Goal: Task Accomplishment & Management: Manage account settings

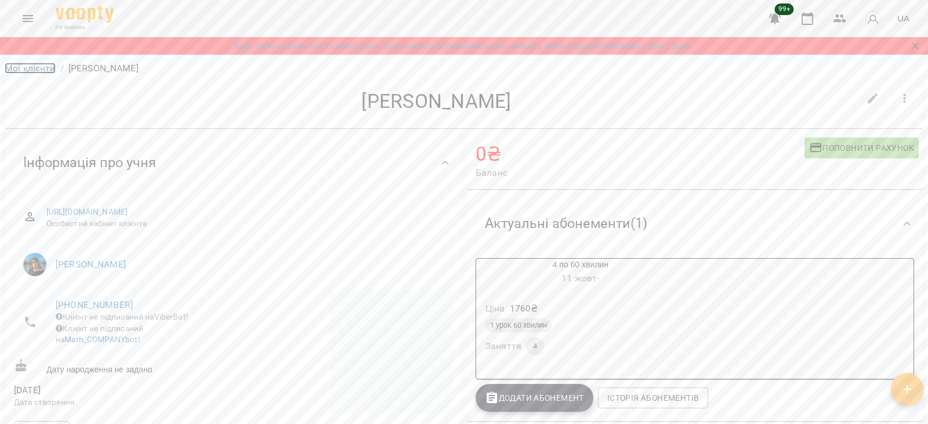
click at [40, 70] on link "Мої клієнти" at bounding box center [30, 68] width 51 height 11
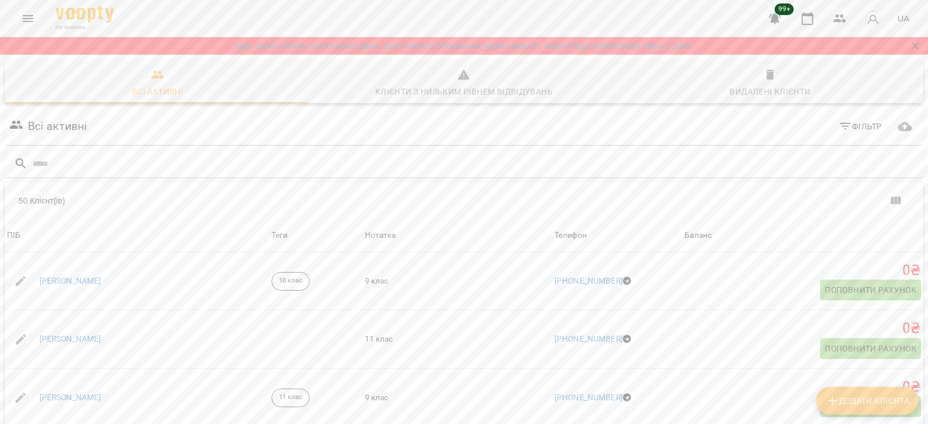
scroll to position [111, 0]
click at [45, 276] on link "Єлизавета Приймак" at bounding box center [70, 282] width 62 height 12
click at [53, 334] on link "Ірина Голош" at bounding box center [70, 340] width 62 height 12
click at [66, 392] on link "Аліна Корольова" at bounding box center [70, 398] width 62 height 12
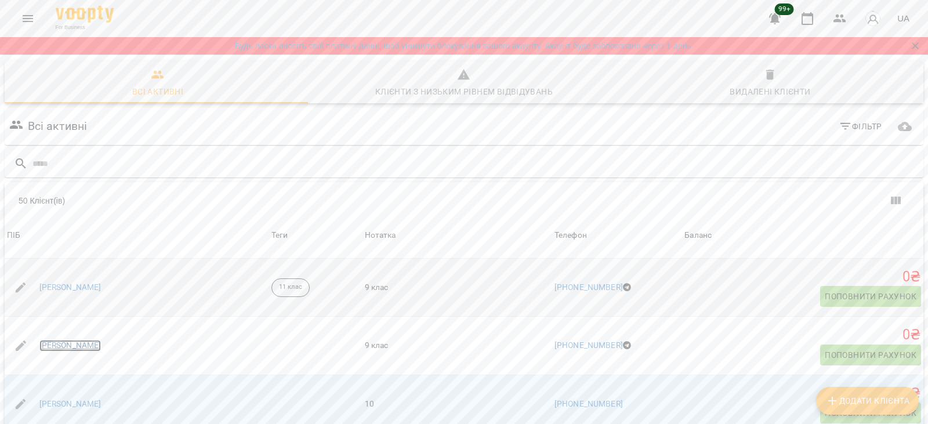
scroll to position [116, 0]
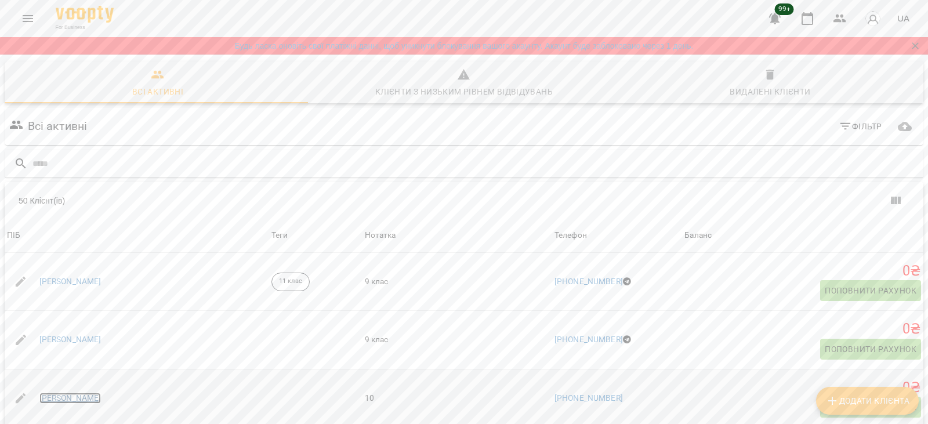
click at [88, 393] on link "Анастасія Вторнікова" at bounding box center [70, 399] width 62 height 12
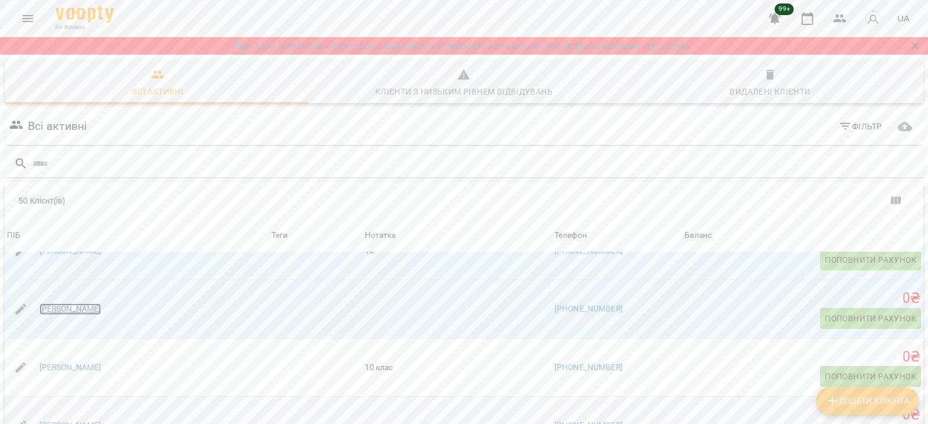
scroll to position [290, 0]
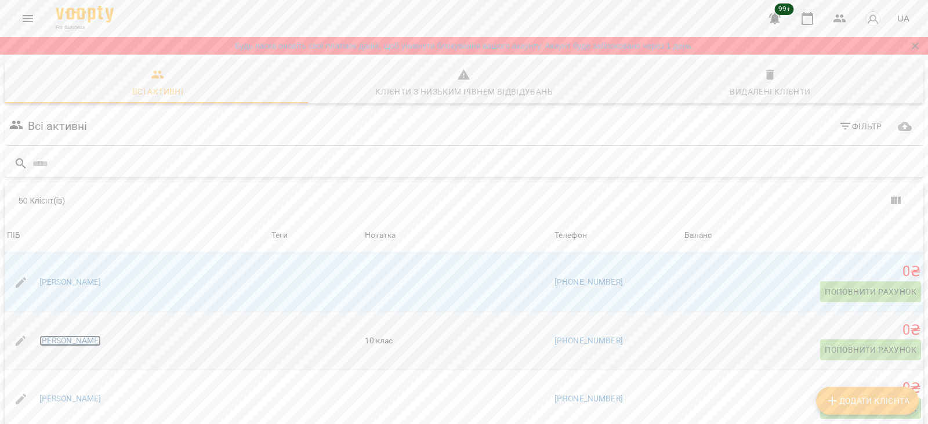
click at [96, 335] on link "Анастасія Серебрякова" at bounding box center [70, 341] width 62 height 12
click at [88, 393] on link "Ангеліна Порскало" at bounding box center [70, 399] width 62 height 12
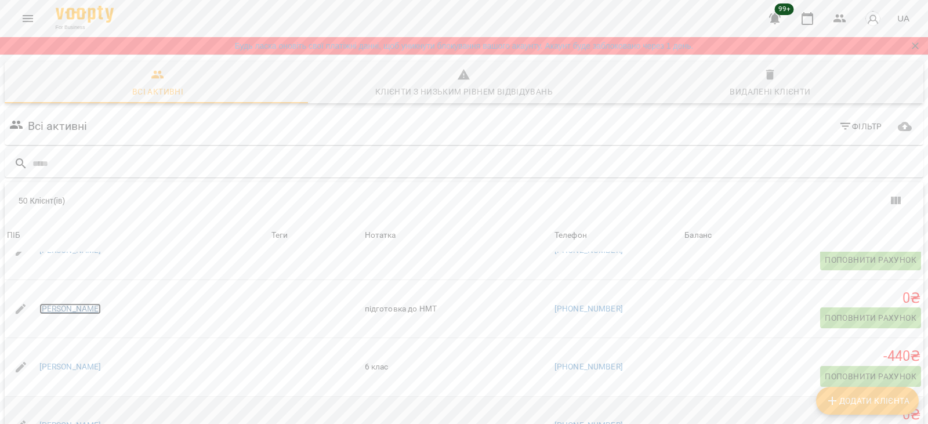
scroll to position [464, 0]
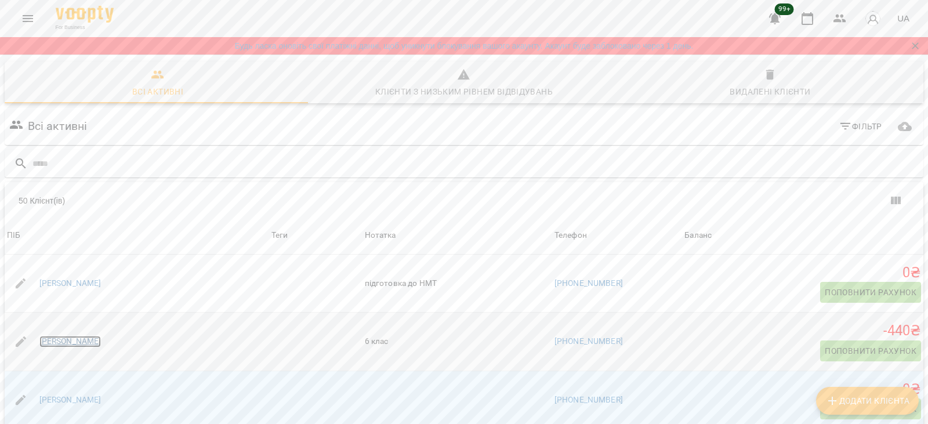
click at [80, 336] on link "Анна Грибачова" at bounding box center [70, 342] width 62 height 12
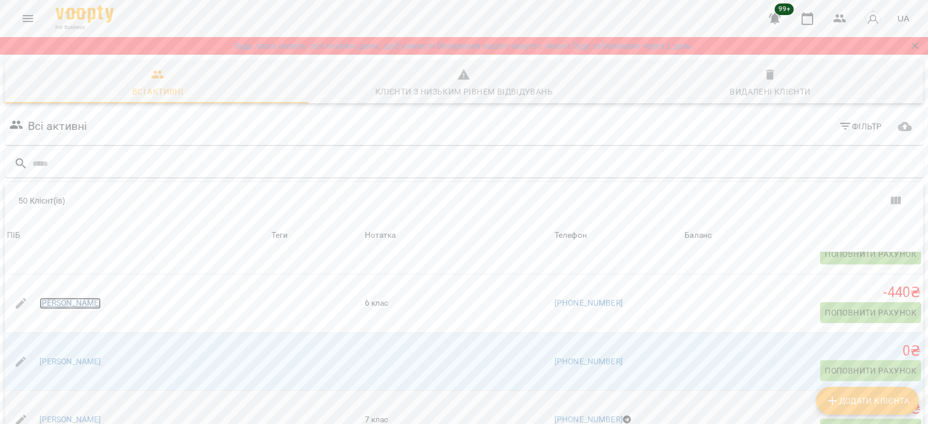
scroll to position [522, 0]
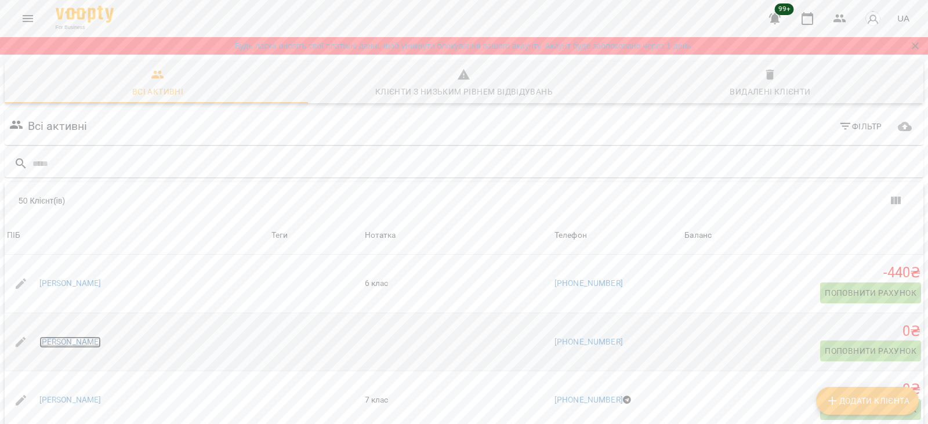
click at [70, 336] on link "Анна Клименко" at bounding box center [70, 342] width 62 height 12
click at [65, 394] on link "Анна-Марія Сологуб" at bounding box center [70, 400] width 62 height 12
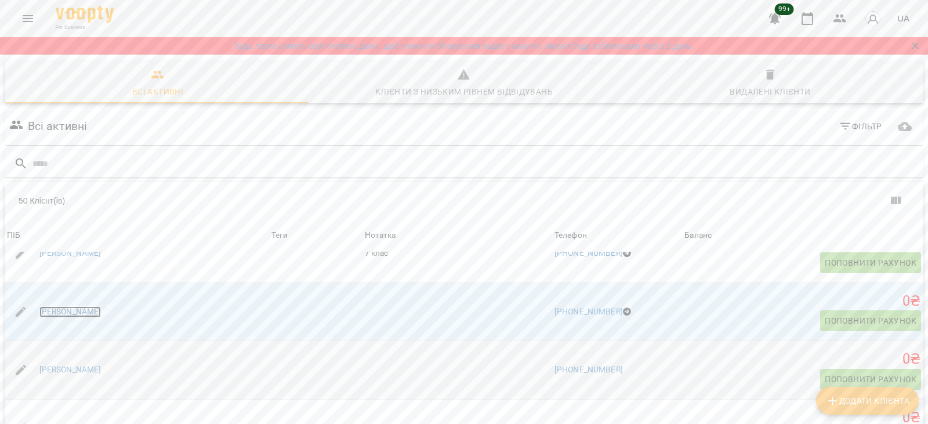
scroll to position [696, 0]
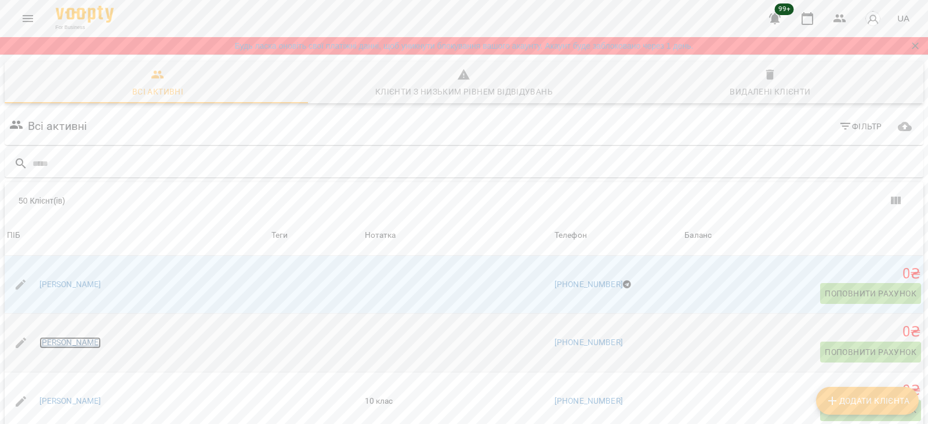
click at [77, 337] on link "Варвара Небильцова" at bounding box center [70, 343] width 62 height 12
click at [64, 396] on link "Влада Гуз" at bounding box center [70, 402] width 62 height 12
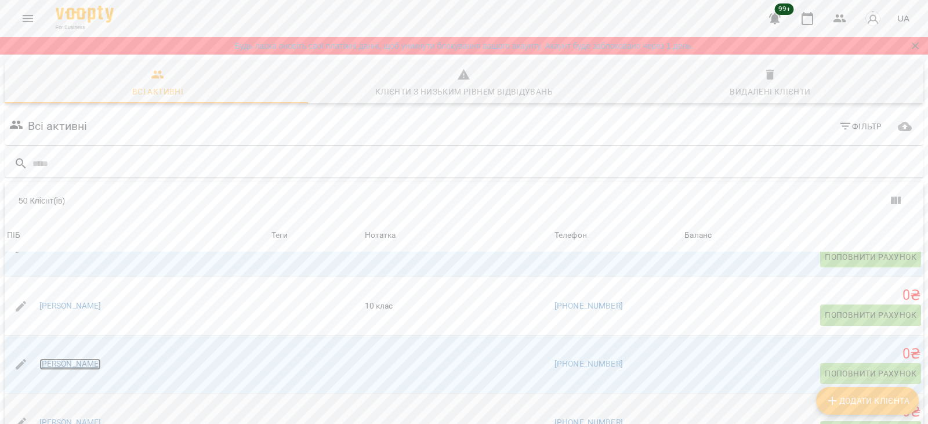
scroll to position [812, 0]
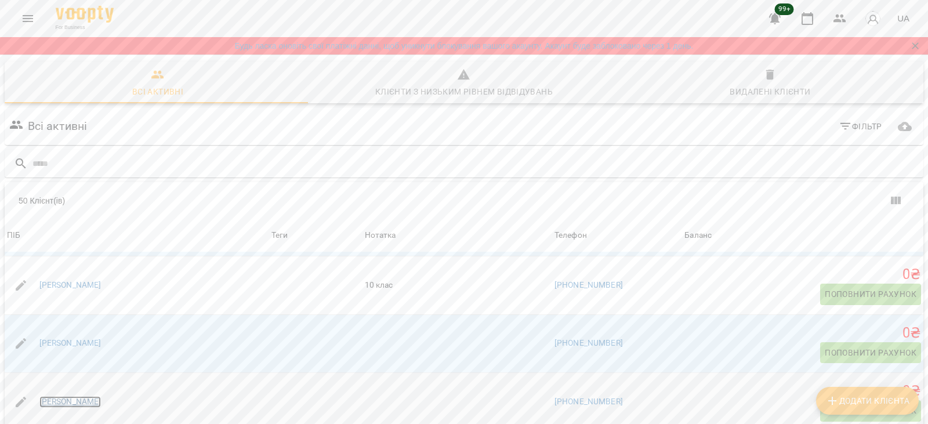
drag, startPoint x: 79, startPoint y: 291, endPoint x: 78, endPoint y: 305, distance: 14.0
click at [79, 396] on link "Владислава Вінник" at bounding box center [70, 402] width 62 height 12
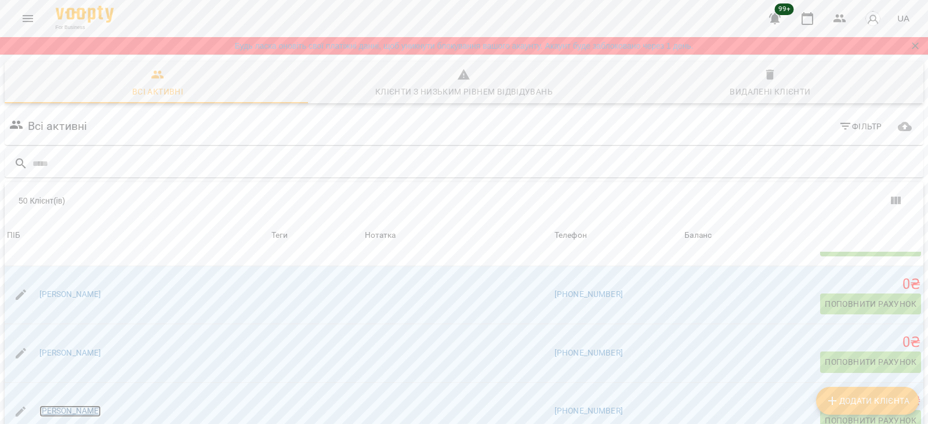
scroll to position [928, 0]
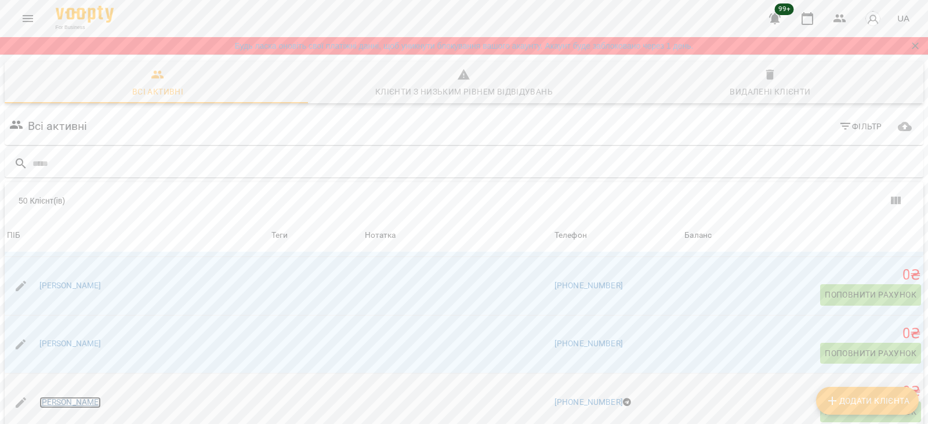
click at [83, 397] on link "Вікторія Мартинюк" at bounding box center [70, 403] width 62 height 12
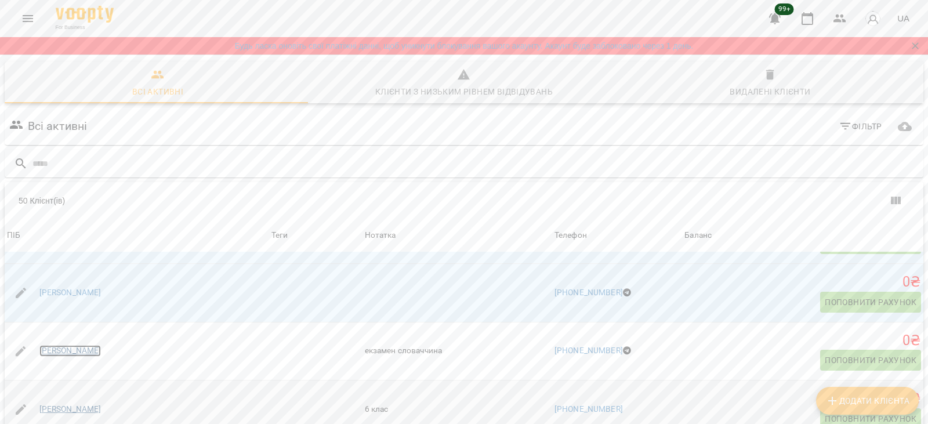
scroll to position [1044, 0]
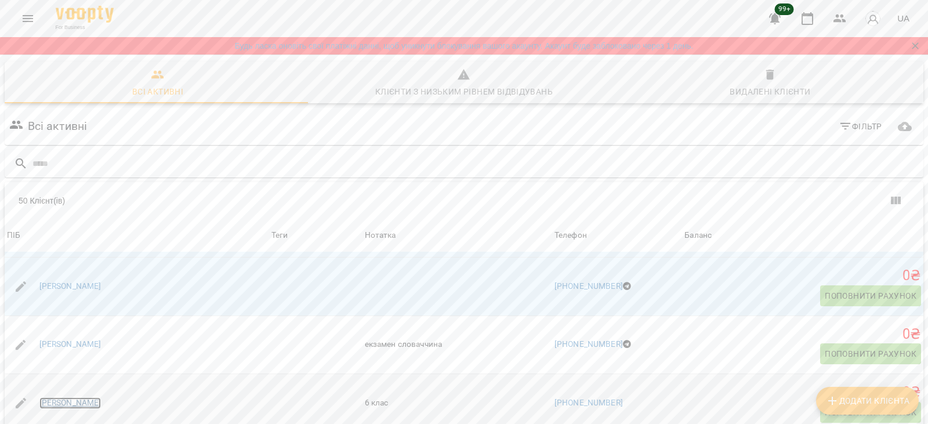
click at [86, 397] on link "Данило Кожукар" at bounding box center [70, 403] width 62 height 12
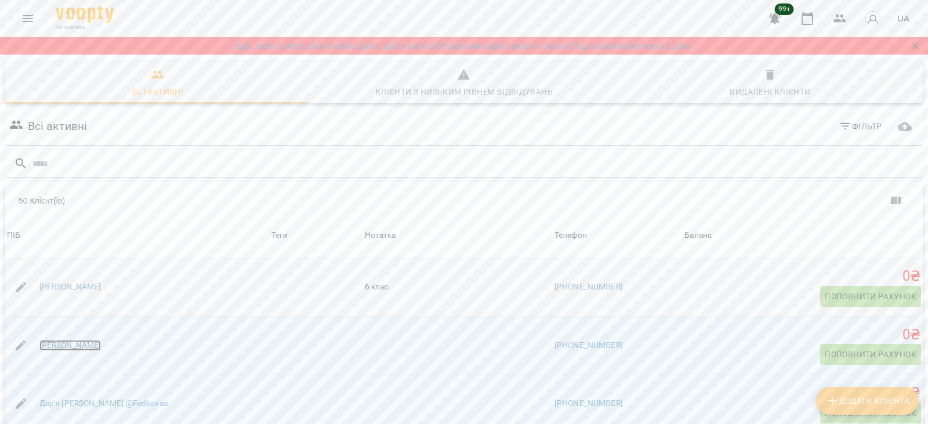
scroll to position [1218, 0]
click at [66, 398] on link "Кароліна Гресь" at bounding box center [70, 404] width 62 height 12
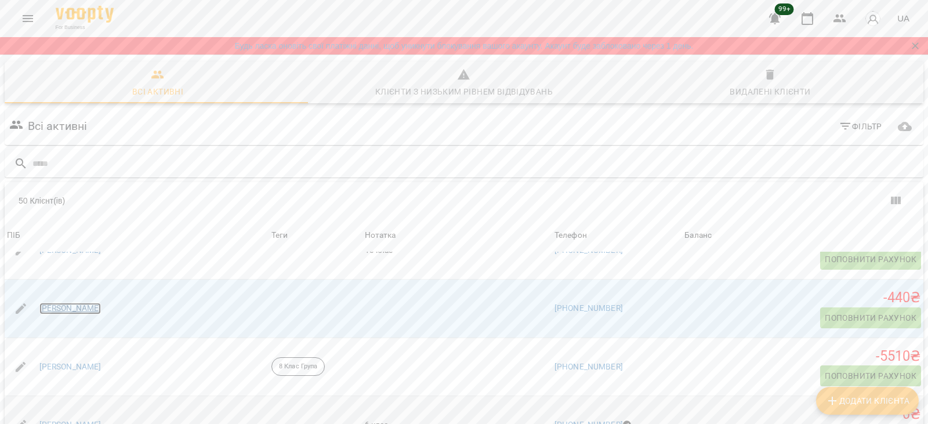
scroll to position [1392, 0]
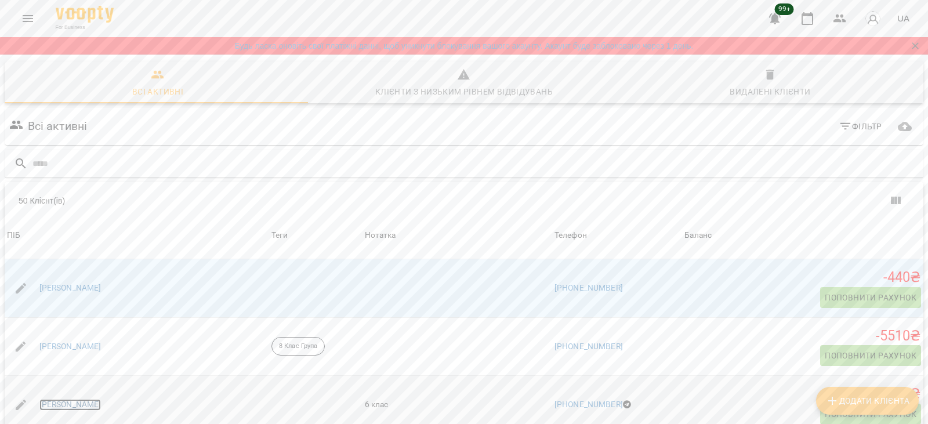
click at [63, 399] on link "Кирил Черноморов" at bounding box center [70, 405] width 62 height 12
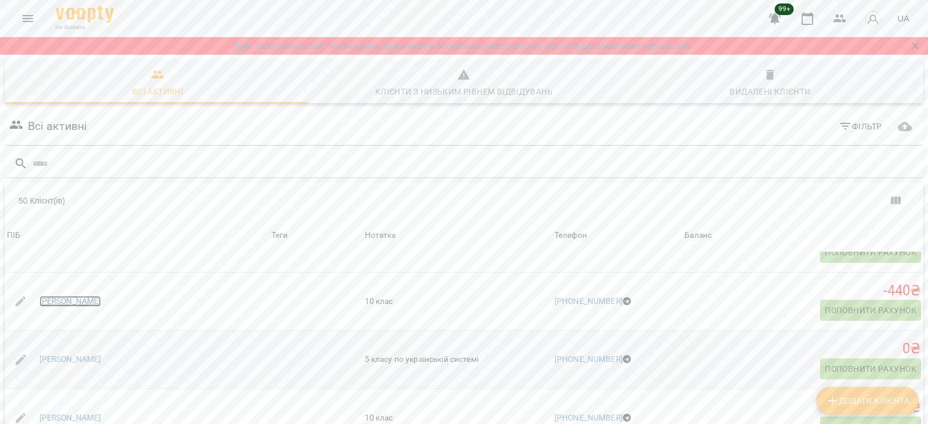
scroll to position [1566, 0]
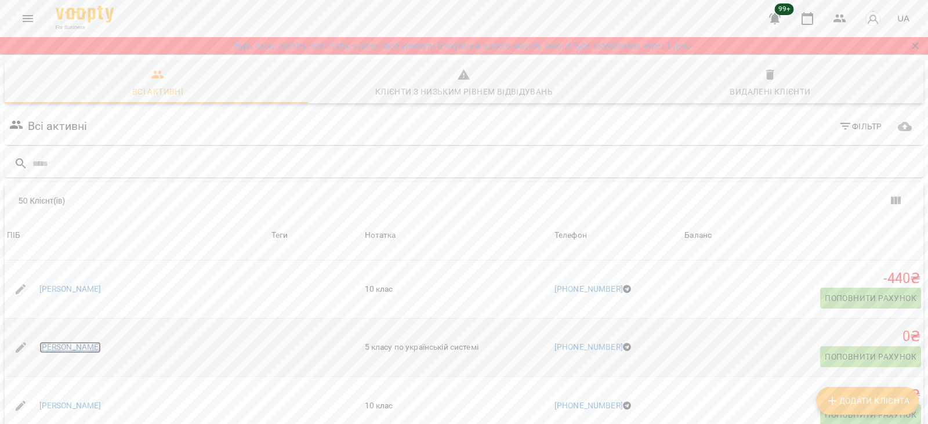
click at [67, 342] on link "Макар Стрилюк" at bounding box center [70, 348] width 62 height 12
click at [63, 400] on link "Мар'яна Пастушенко" at bounding box center [70, 406] width 62 height 12
click at [66, 401] on link "Марта Векліч" at bounding box center [70, 407] width 62 height 12
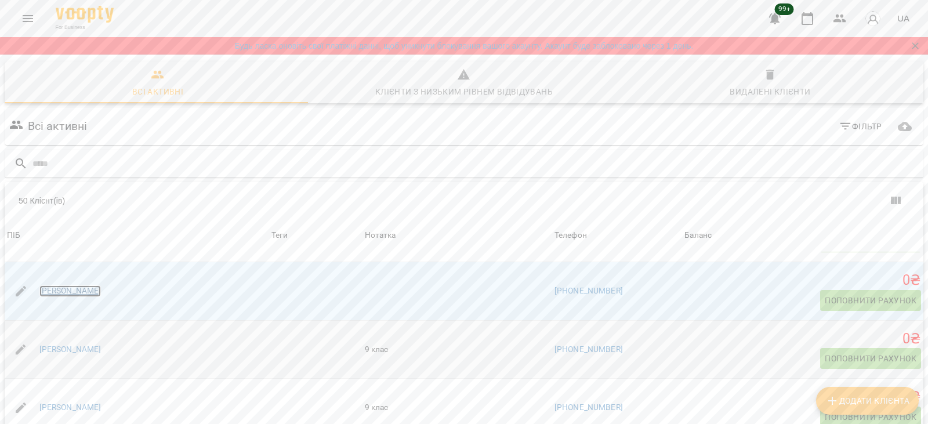
scroll to position [1856, 0]
click at [75, 343] on link "Марія Боголюбська" at bounding box center [70, 349] width 62 height 12
click at [61, 401] on link "Марія Колесник" at bounding box center [70, 407] width 62 height 12
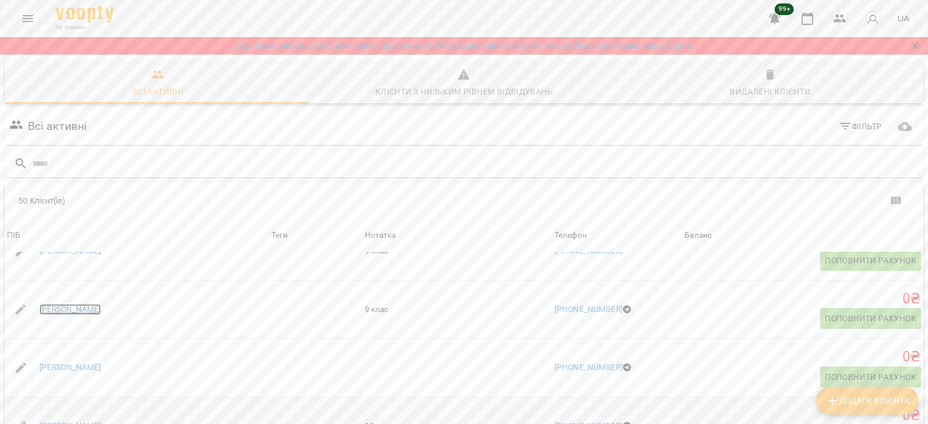
scroll to position [2030, 0]
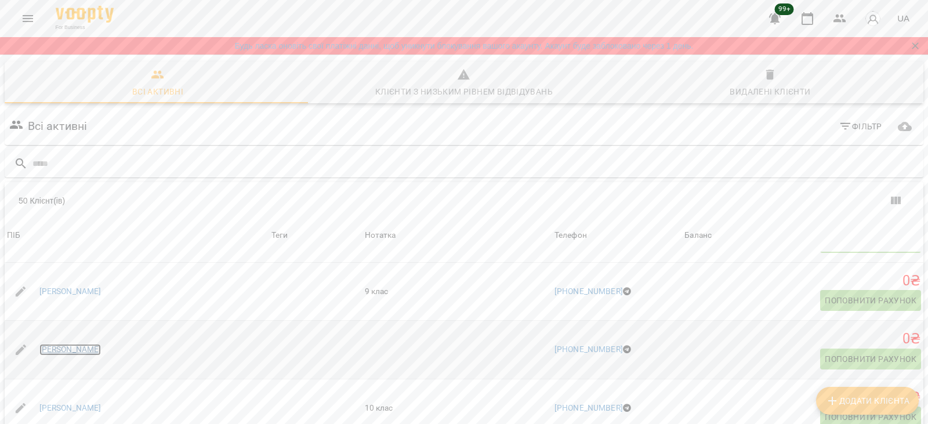
click at [68, 344] on link "Матвій Бакланов" at bounding box center [70, 350] width 62 height 12
click at [63, 403] on link "Мер'єм Чариєва" at bounding box center [70, 409] width 62 height 12
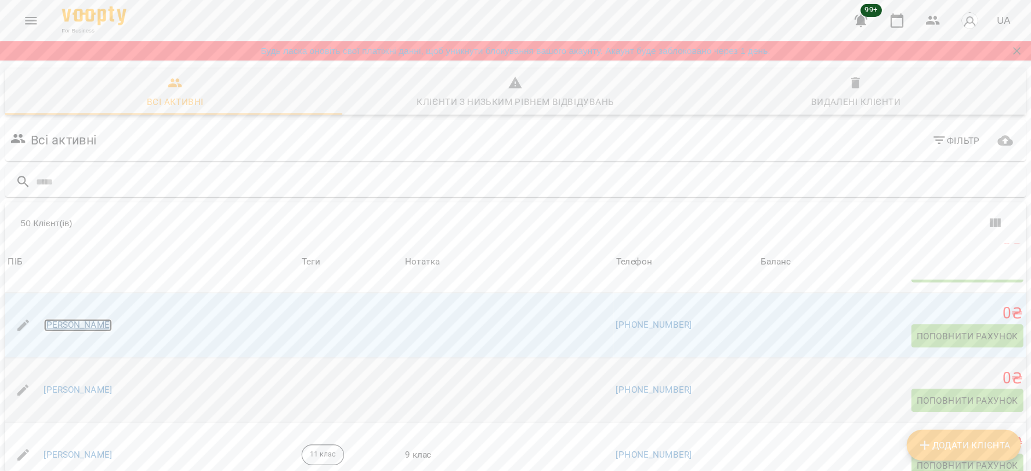
scroll to position [2204, 0]
click at [93, 345] on link "Михайло Журавський" at bounding box center [70, 351] width 62 height 12
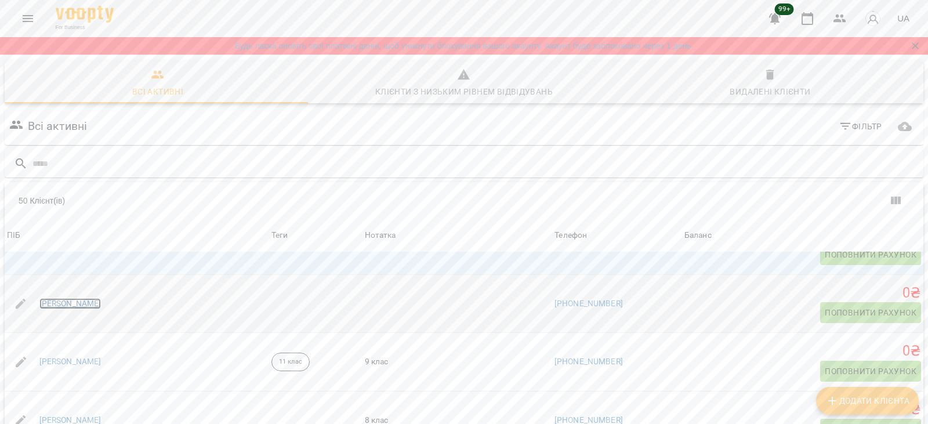
scroll to position [2320, 0]
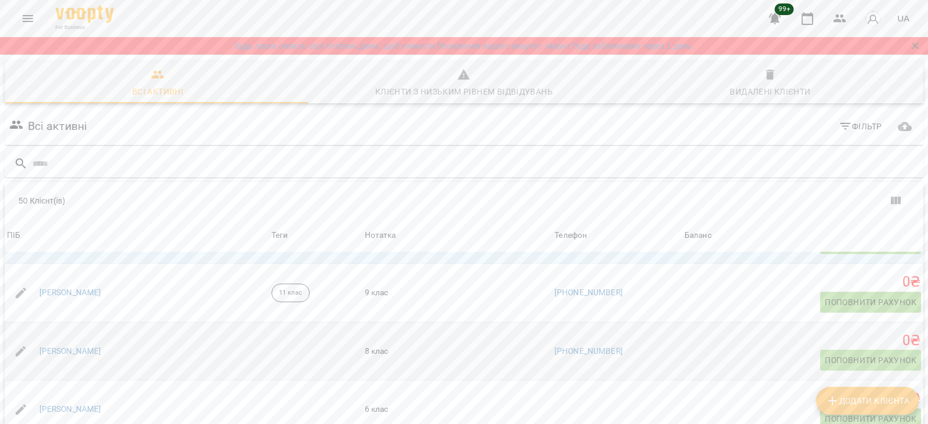
click at [64, 343] on div "Поліна Снєжко" at bounding box center [70, 351] width 67 height 16
click at [65, 346] on link "Поліна Снєжко" at bounding box center [70, 352] width 62 height 12
click at [58, 404] on link "Сабріна Кун" at bounding box center [70, 410] width 62 height 12
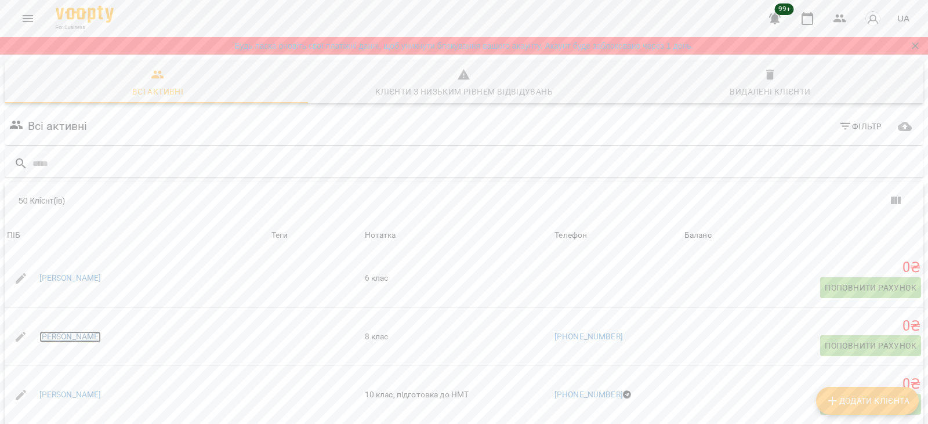
scroll to position [2494, 0]
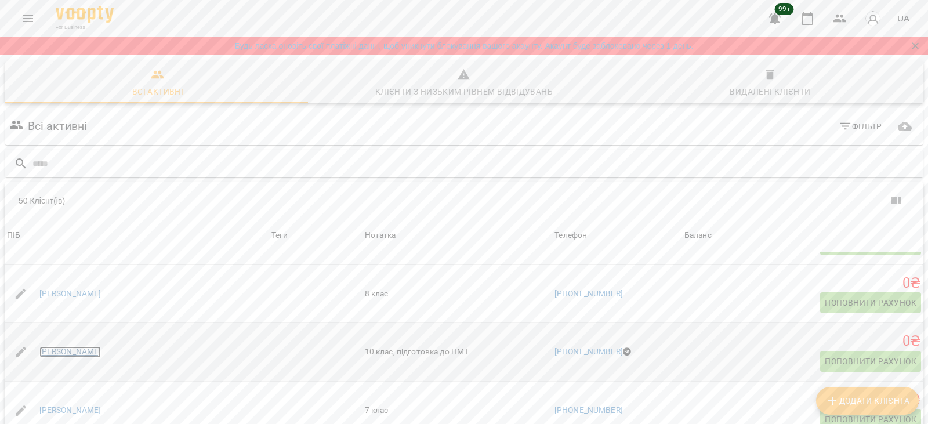
click at [77, 346] on link "Софія Загурська" at bounding box center [70, 352] width 62 height 12
click at [61, 405] on link "Тая Несвітюк" at bounding box center [70, 411] width 62 height 12
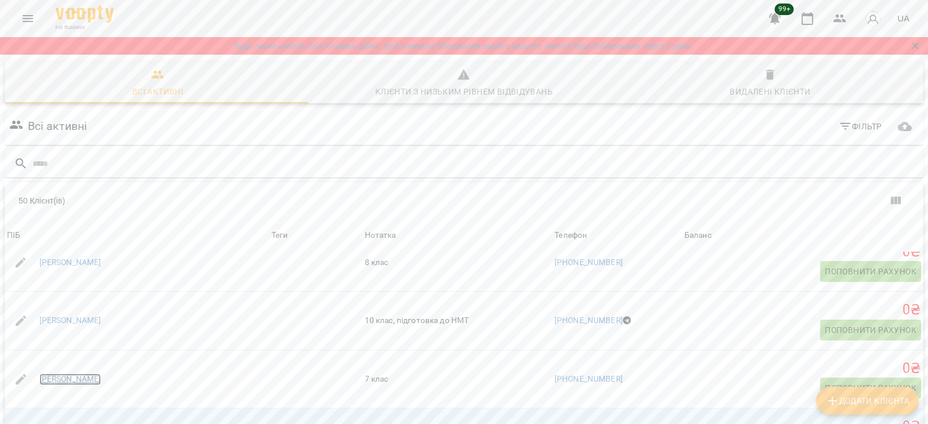
scroll to position [2610, 0]
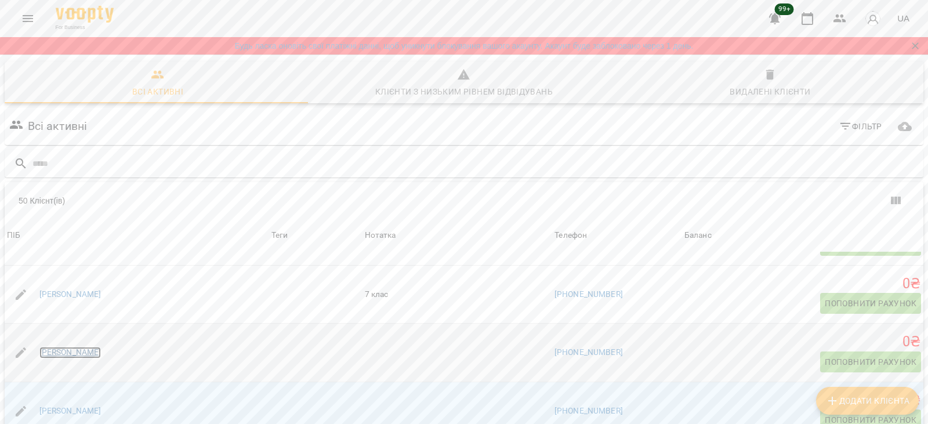
click at [61, 347] on link "[PERSON_NAME]" at bounding box center [70, 353] width 62 height 12
click at [61, 405] on link "[PERSON_NAME]" at bounding box center [70, 411] width 62 height 12
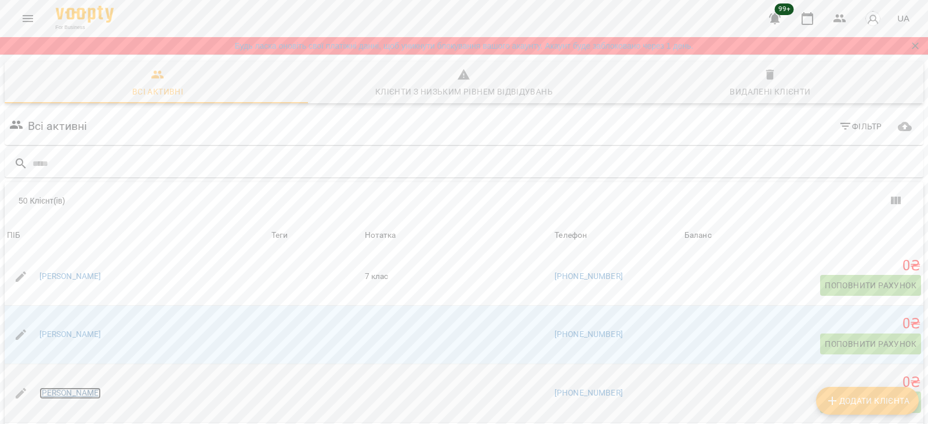
scroll to position [2658, 0]
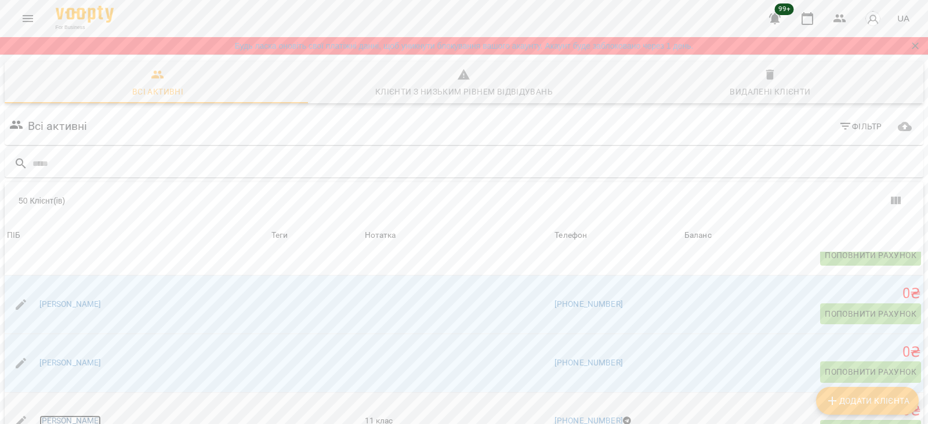
click at [69, 415] on link "Юлія Смілянець" at bounding box center [70, 421] width 62 height 12
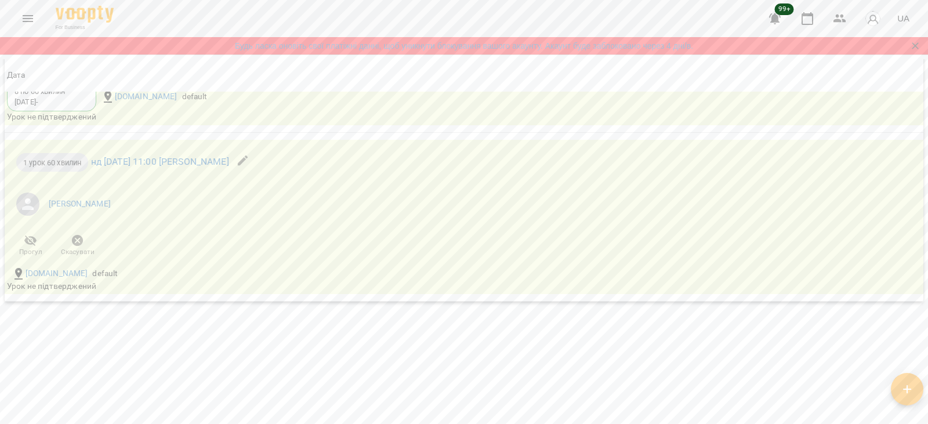
scroll to position [1566, 0]
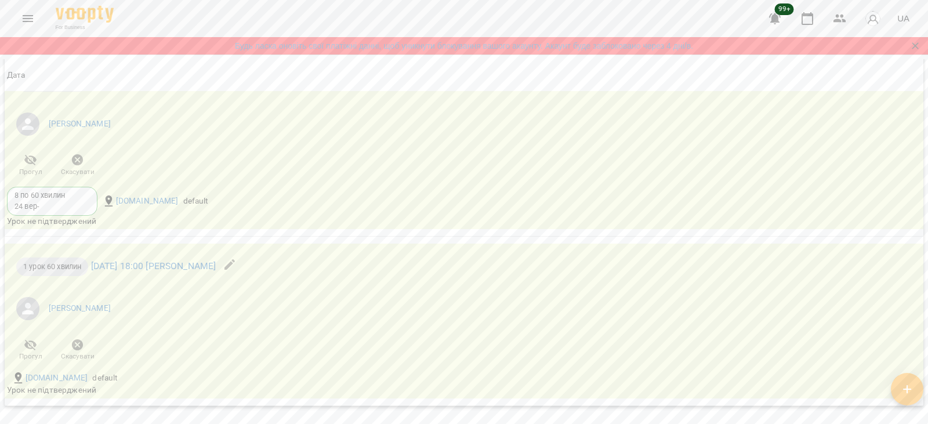
scroll to position [1469, 0]
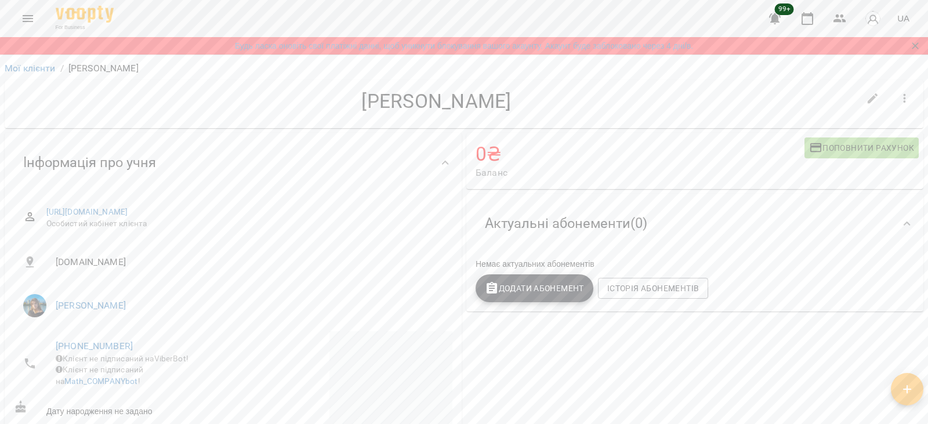
click at [891, 98] on button "button" at bounding box center [905, 99] width 28 height 28
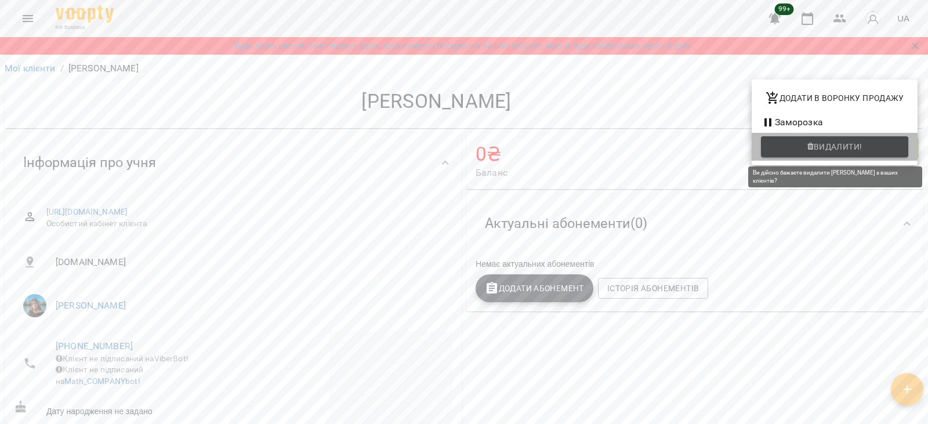
click at [762, 148] on button "Видалити!" at bounding box center [834, 146] width 147 height 21
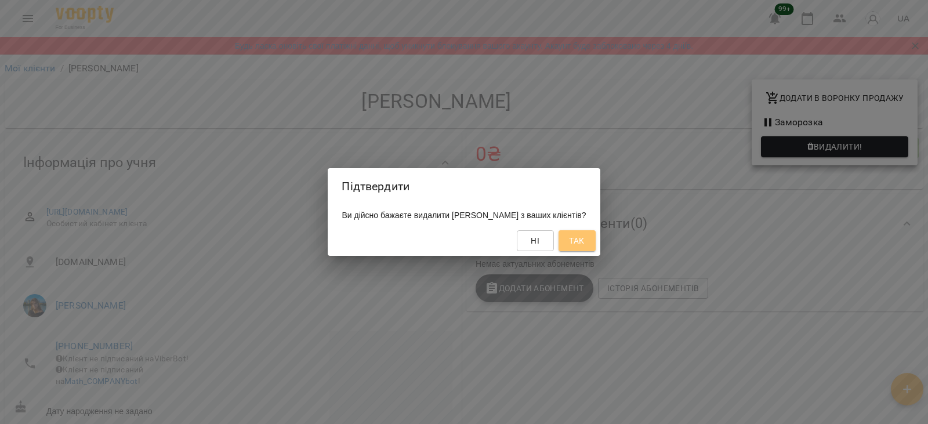
click at [584, 239] on span "Так" at bounding box center [576, 241] width 15 height 14
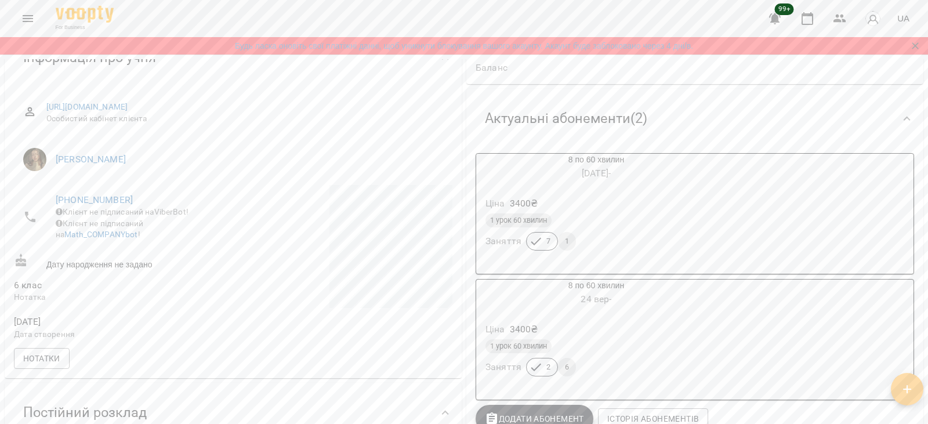
scroll to position [174, 0]
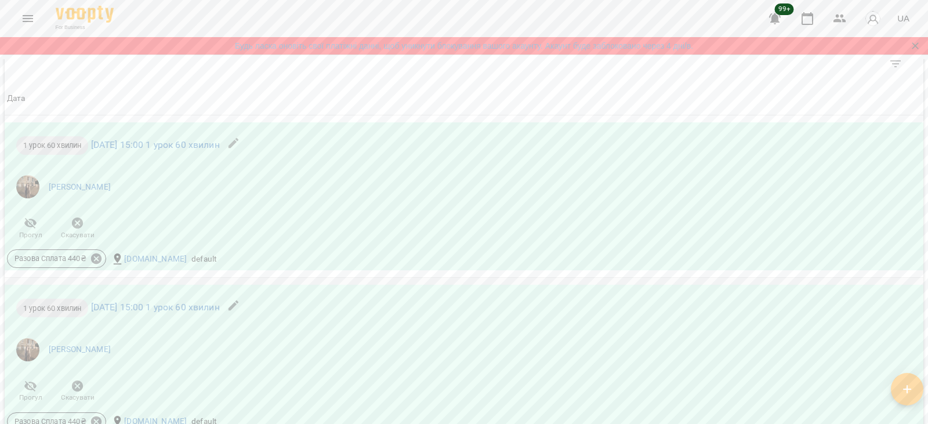
scroll to position [892, 0]
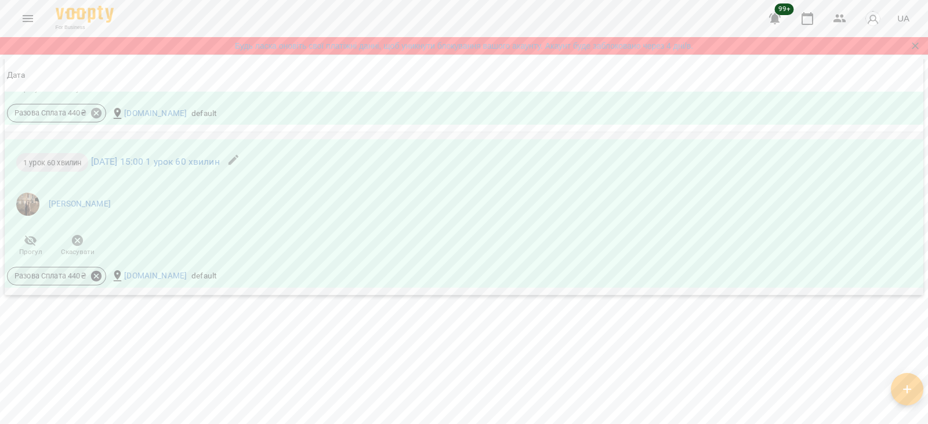
click at [99, 277] on icon at bounding box center [96, 276] width 10 height 10
click at [164, 320] on span "Скасувати" at bounding box center [181, 316] width 49 height 14
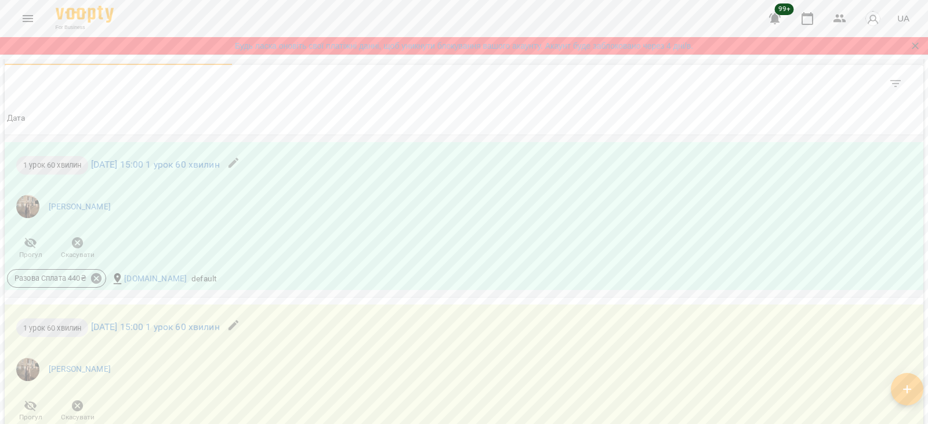
scroll to position [677, 0]
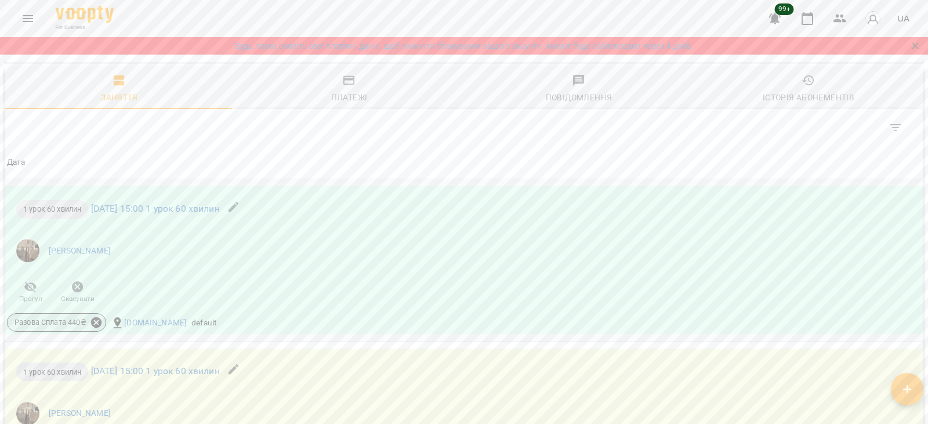
click at [96, 328] on icon at bounding box center [96, 322] width 10 height 10
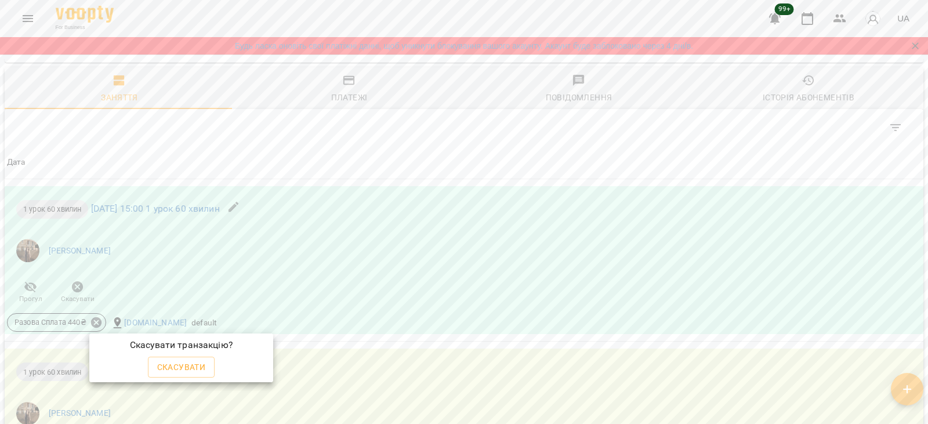
drag, startPoint x: 416, startPoint y: 266, endPoint x: 407, endPoint y: 188, distance: 78.9
click at [407, 188] on div at bounding box center [464, 212] width 928 height 424
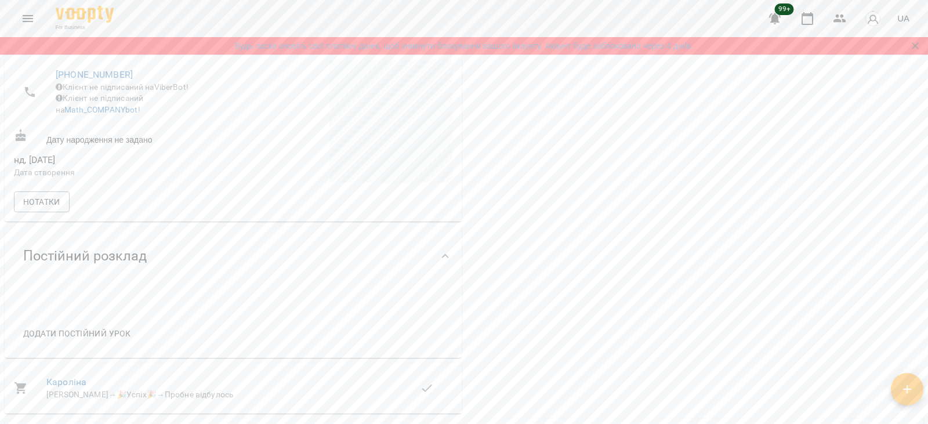
scroll to position [0, 0]
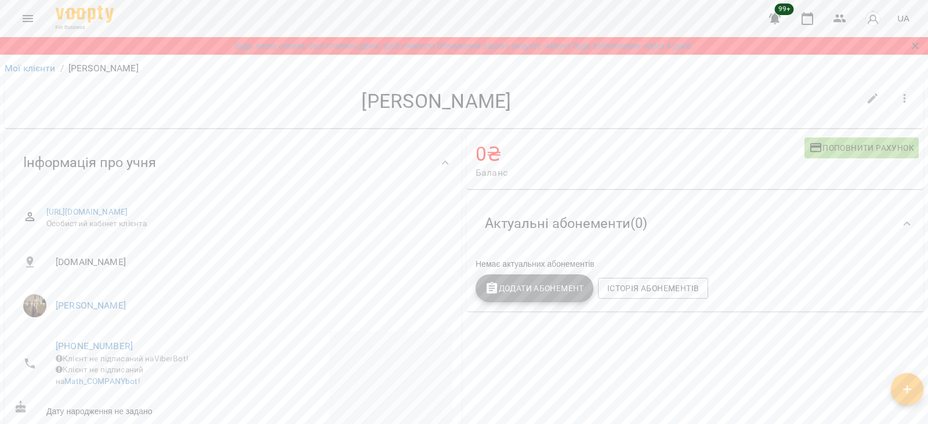
click at [515, 298] on button "Додати Абонемент" at bounding box center [535, 288] width 118 height 28
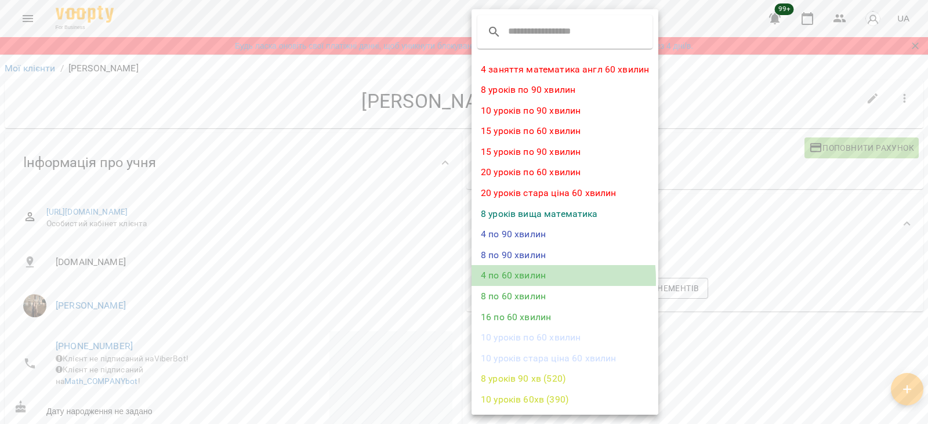
click at [497, 280] on li "4 по 60 хвилин" at bounding box center [565, 275] width 187 height 21
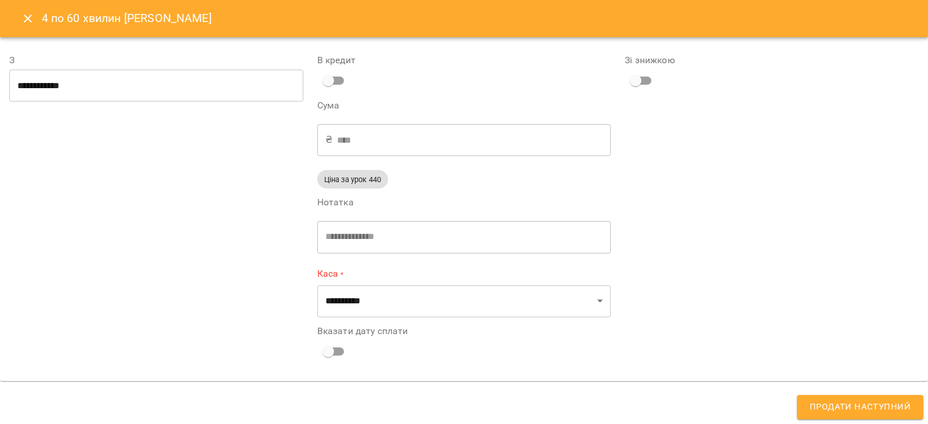
type input "**********"
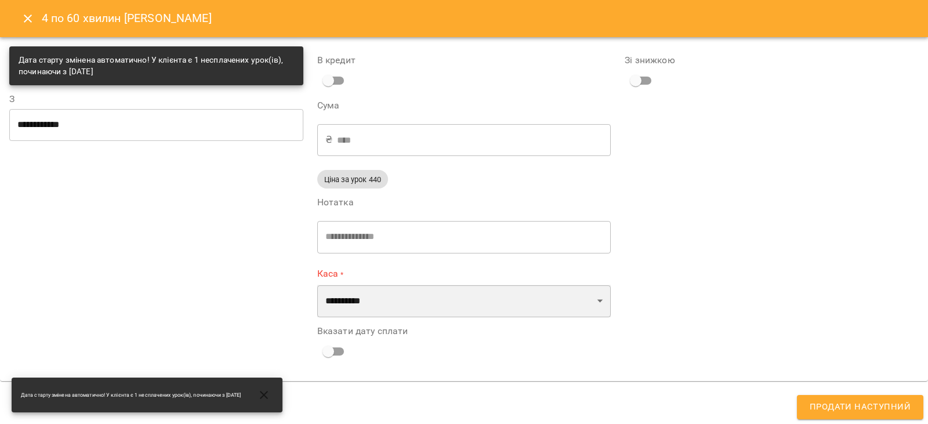
click at [364, 311] on select "**********" at bounding box center [464, 301] width 294 height 32
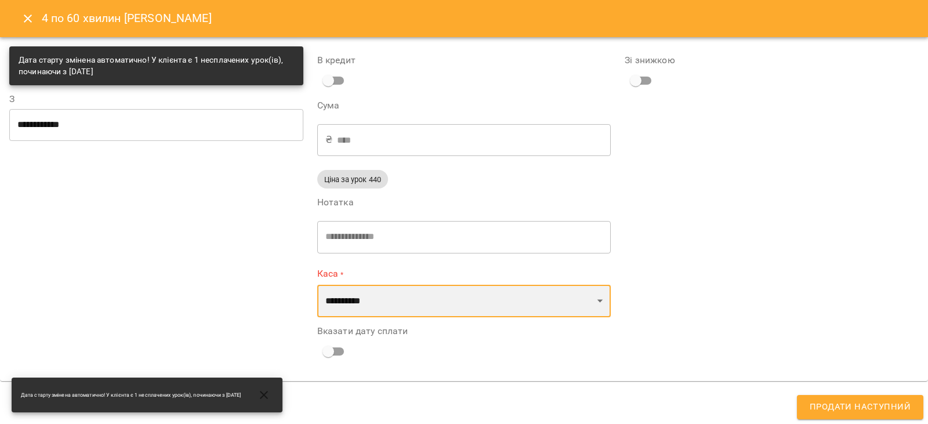
select select "****"
click at [317, 285] on select "**********" at bounding box center [464, 301] width 294 height 32
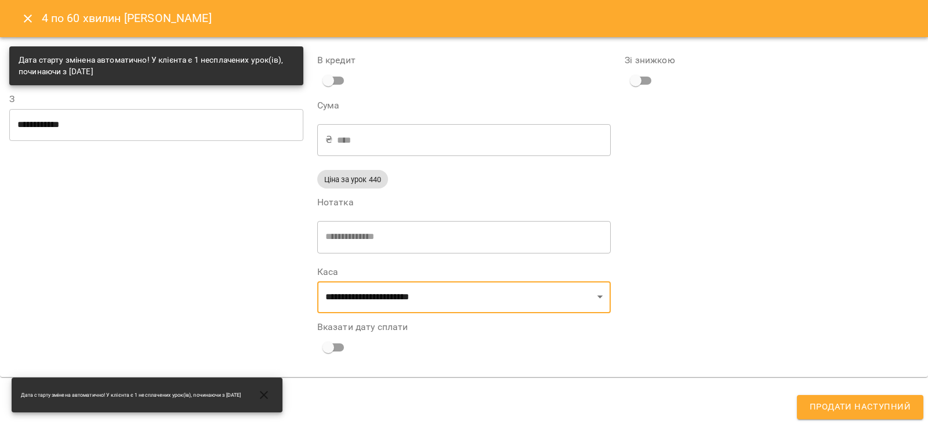
click at [803, 407] on button "Продати наступний" at bounding box center [860, 407] width 126 height 24
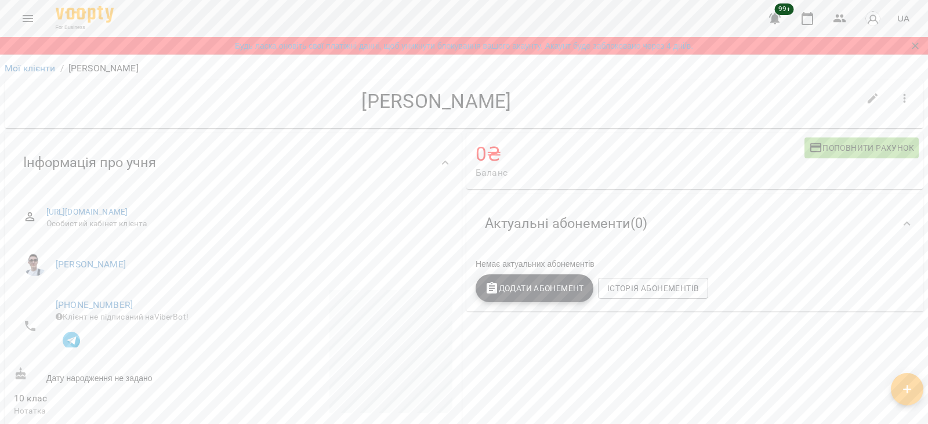
drag, startPoint x: 353, startPoint y: 99, endPoint x: 359, endPoint y: 102, distance: 6.8
click at [359, 102] on h4 "[PERSON_NAME]" at bounding box center [436, 101] width 845 height 24
click at [898, 92] on icon "button" at bounding box center [905, 99] width 14 height 14
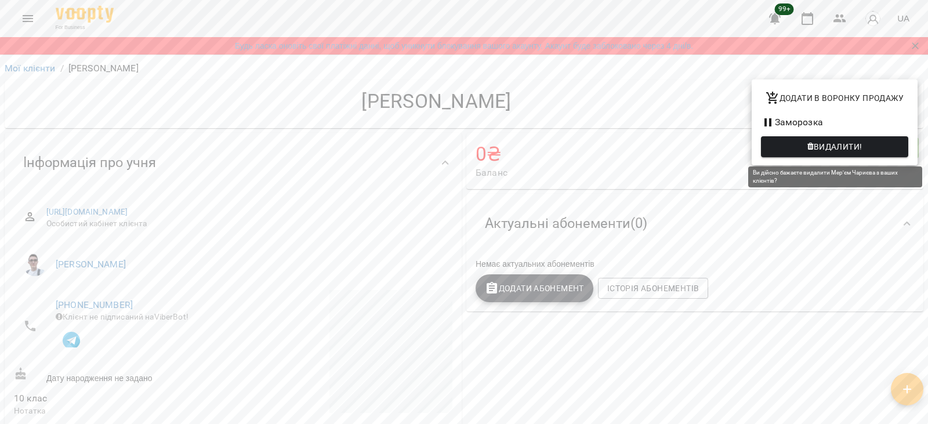
click at [814, 148] on span "Видалити!" at bounding box center [838, 147] width 49 height 14
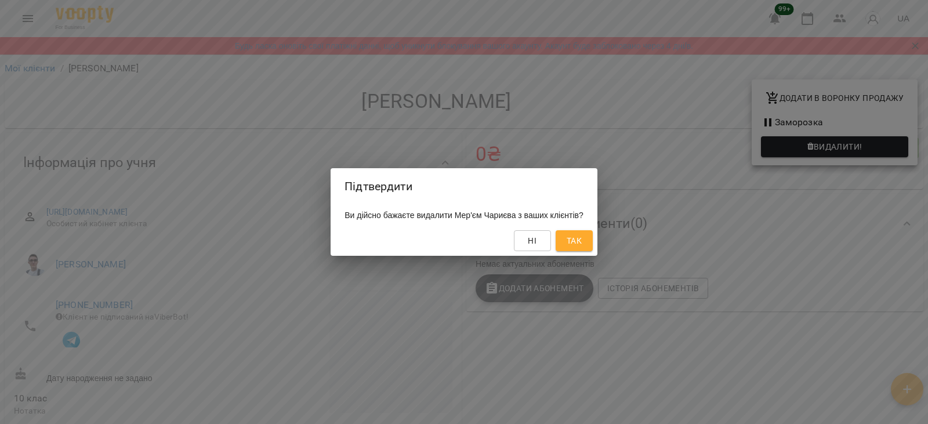
click at [593, 233] on button "Так" at bounding box center [574, 240] width 37 height 21
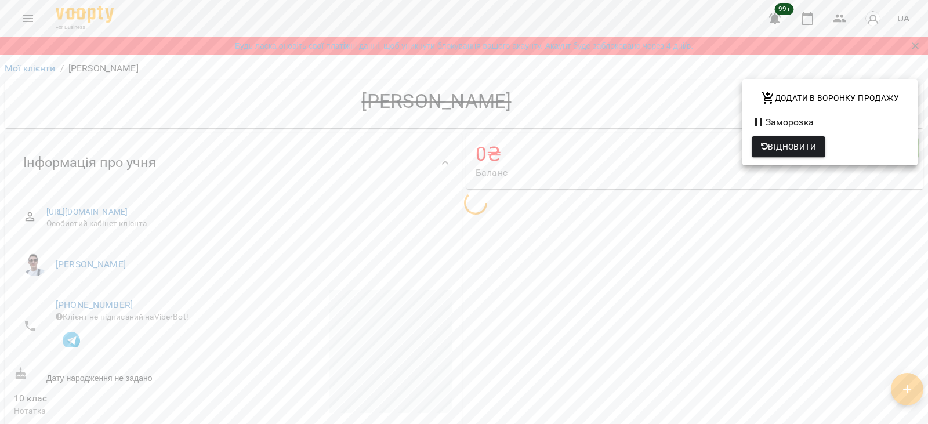
click at [556, 114] on div at bounding box center [464, 212] width 928 height 424
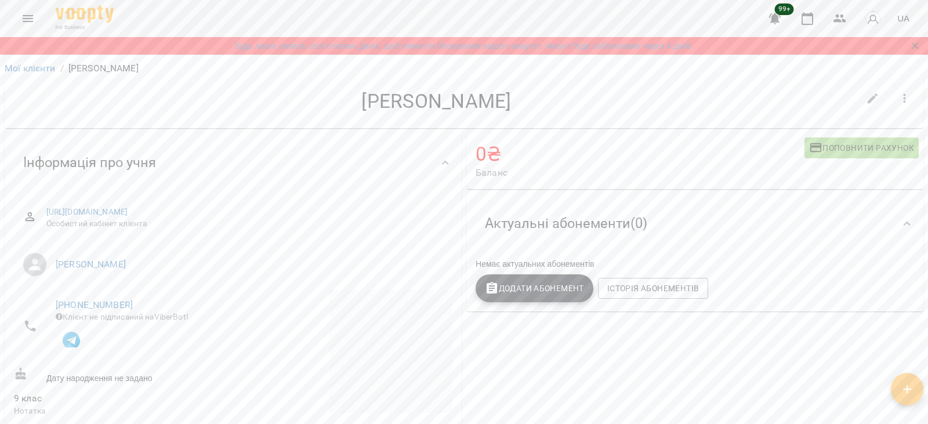
drag, startPoint x: 322, startPoint y: 96, endPoint x: 555, endPoint y: 114, distance: 233.3
click at [555, 114] on div "[PERSON_NAME]" at bounding box center [436, 104] width 845 height 30
copy h4 "[PERSON_NAME]"
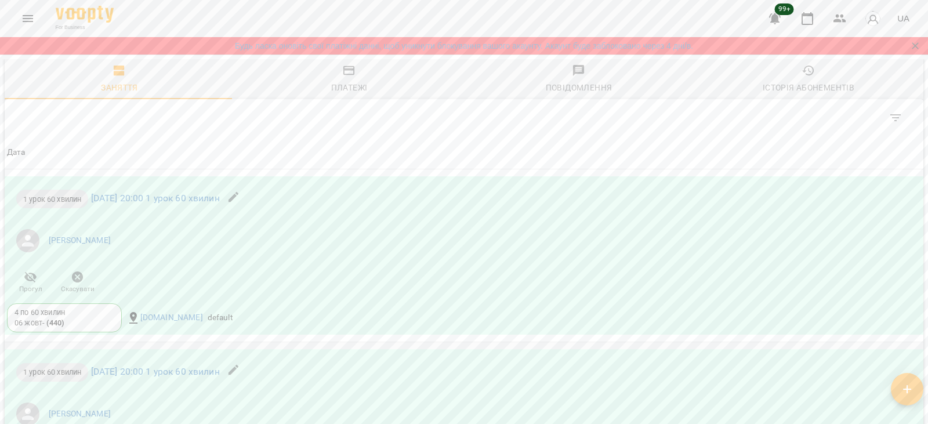
scroll to position [857, 0]
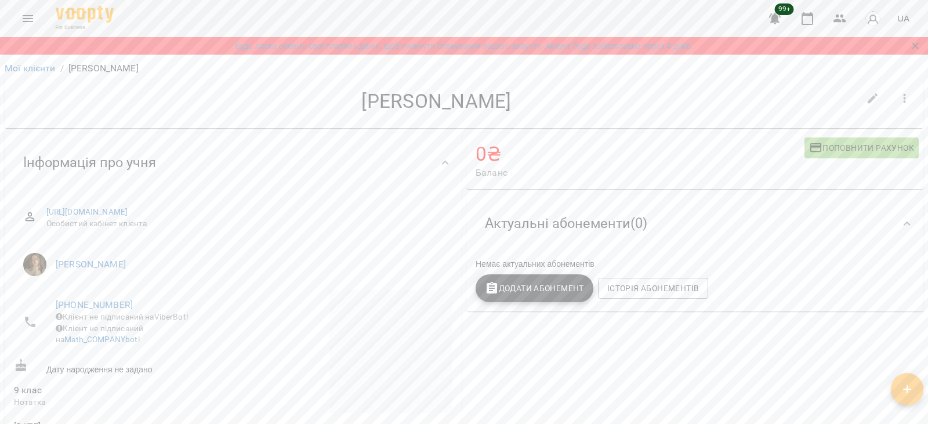
drag, startPoint x: 364, startPoint y: 103, endPoint x: 570, endPoint y: 107, distance: 206.5
click at [570, 107] on h4 "[PERSON_NAME]" at bounding box center [436, 101] width 845 height 24
copy h4 "[PERSON_NAME]"
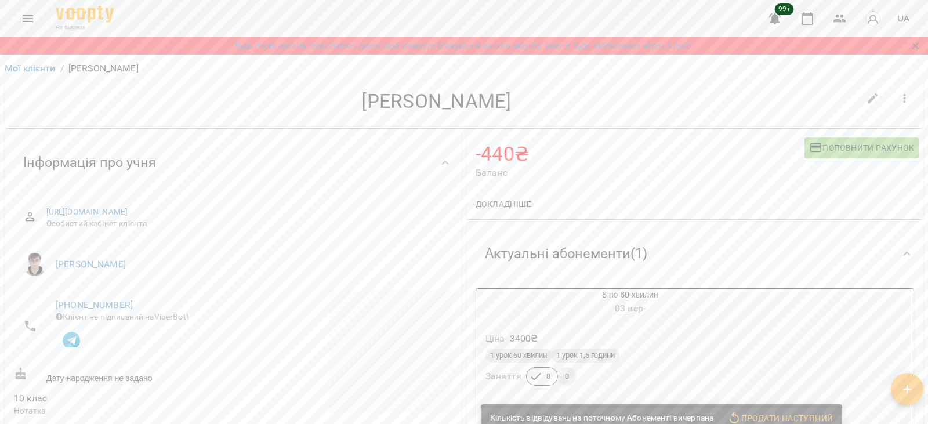
drag, startPoint x: 419, startPoint y: 106, endPoint x: 517, endPoint y: 107, distance: 98.0
click at [517, 107] on h4 "[PERSON_NAME]" at bounding box center [436, 101] width 845 height 24
copy h4 "[PERSON_NAME]"
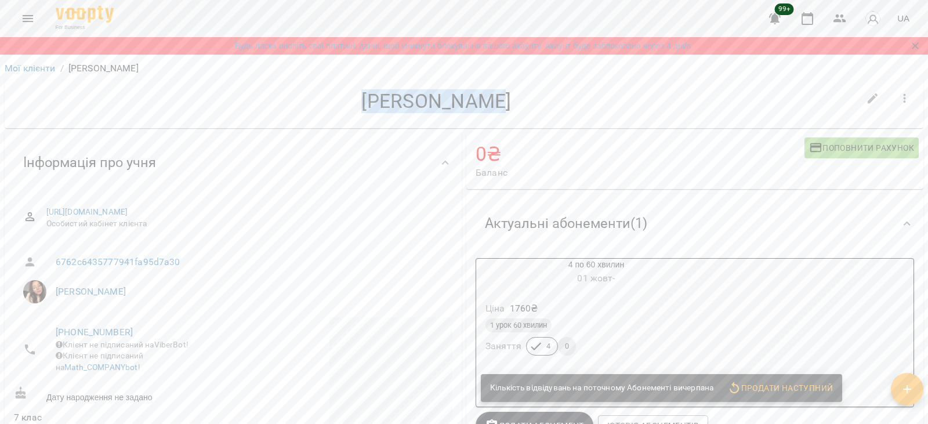
drag, startPoint x: 410, startPoint y: 102, endPoint x: 510, endPoint y: 97, distance: 101.1
click at [510, 97] on h4 "Тая Несвітюк" at bounding box center [436, 101] width 845 height 24
copy h4 "Тая Несвітюк"
click at [584, 280] on span "01 жовт -" at bounding box center [596, 278] width 38 height 11
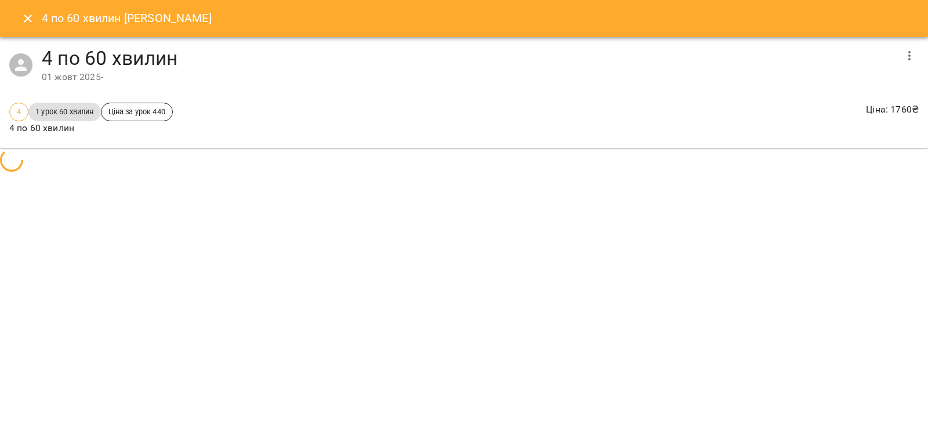
click at [611, 276] on div "4 по 60 хвилин Тая Несвітюк 4 по 60 хвилин 01 жовт 2025 - 4 1 урок 60 хвилин Ці…" at bounding box center [464, 212] width 928 height 424
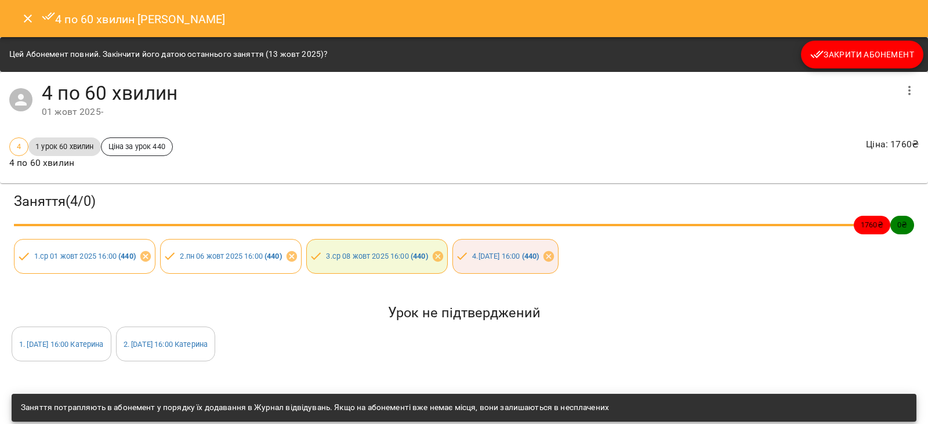
click at [853, 49] on span "Закрити Абонемент" at bounding box center [862, 55] width 104 height 14
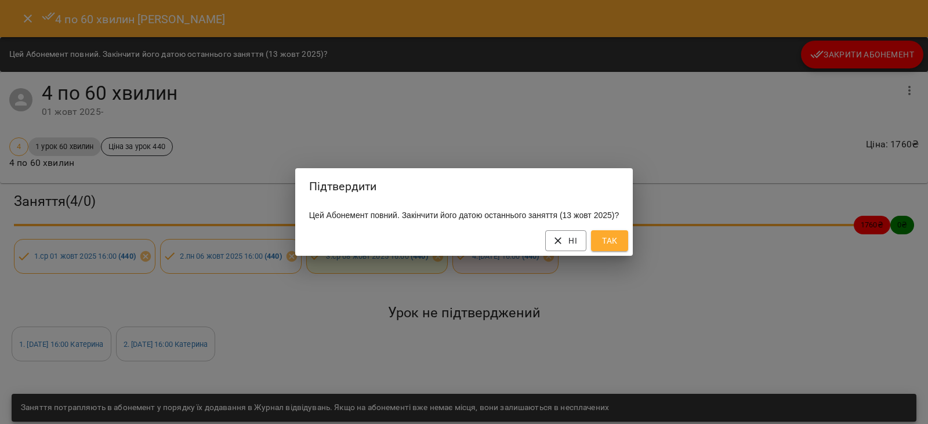
click at [613, 248] on span "Так" at bounding box center [609, 241] width 19 height 14
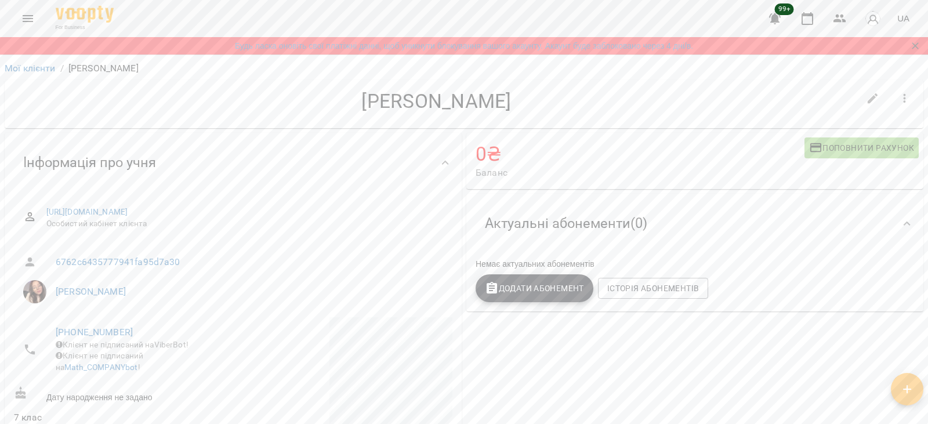
click at [510, 294] on span "Додати Абонемент" at bounding box center [534, 288] width 99 height 14
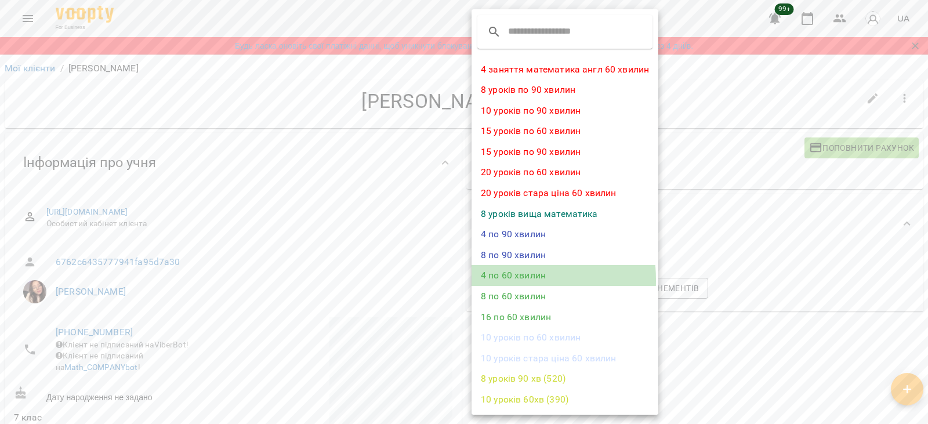
click at [488, 280] on li "4 по 60 хвилин" at bounding box center [565, 275] width 187 height 21
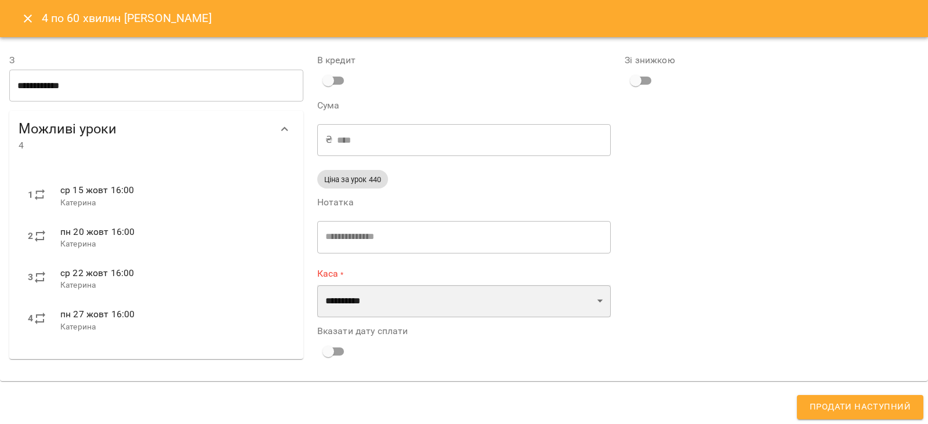
click at [413, 311] on select "**********" at bounding box center [464, 301] width 294 height 32
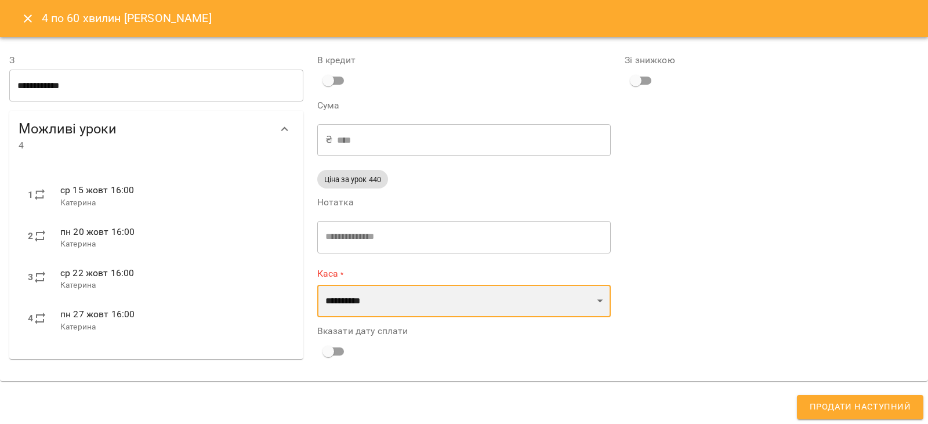
select select "****"
click at [317, 285] on select "**********" at bounding box center [464, 301] width 294 height 32
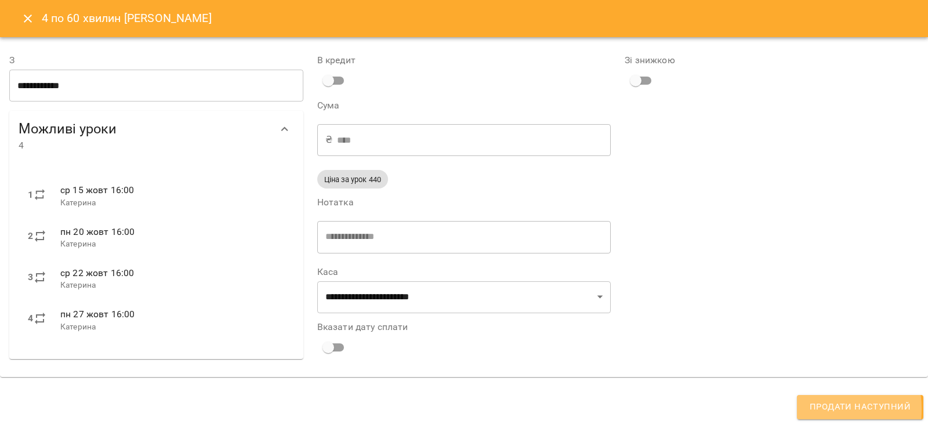
click at [809, 409] on button "Продати наступний" at bounding box center [860, 407] width 126 height 24
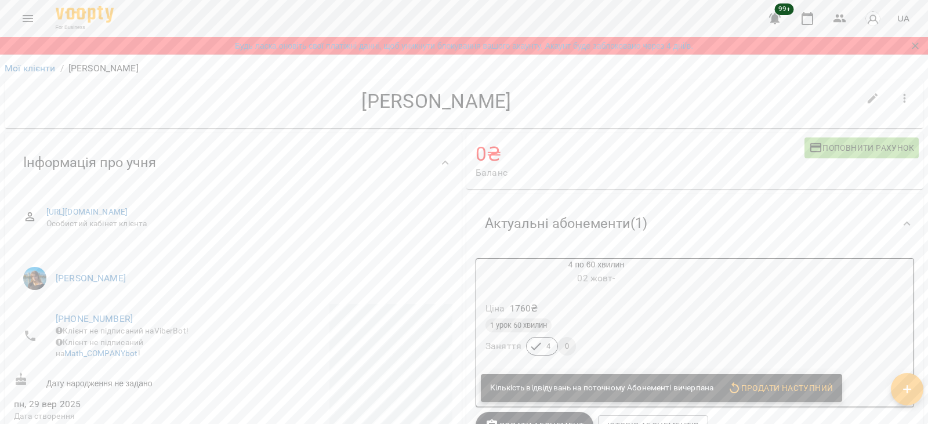
drag, startPoint x: 474, startPoint y: 103, endPoint x: 567, endPoint y: 99, distance: 93.5
click at [567, 99] on h4 "[PERSON_NAME]" at bounding box center [436, 101] width 845 height 24
copy h4 "[PERSON_NAME]"
click at [586, 273] on h6 "[DATE] -" at bounding box center [596, 278] width 240 height 16
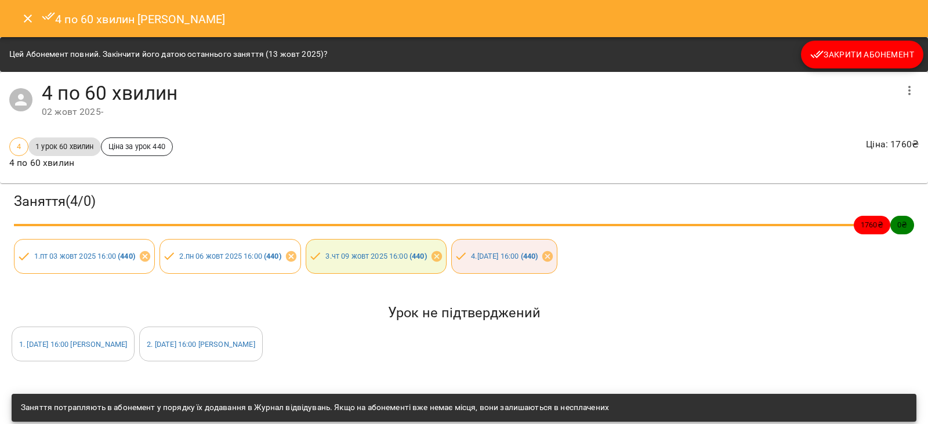
click at [828, 56] on span "Закрити Абонемент" at bounding box center [862, 55] width 104 height 14
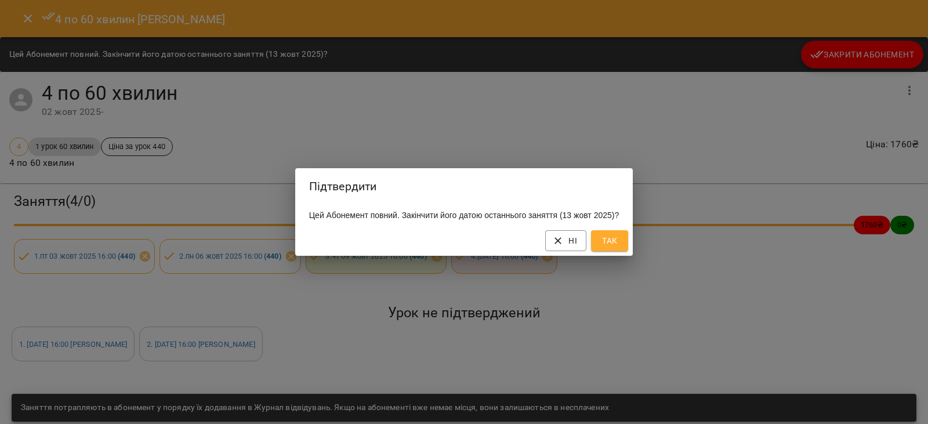
click at [608, 247] on span "Так" at bounding box center [609, 241] width 19 height 14
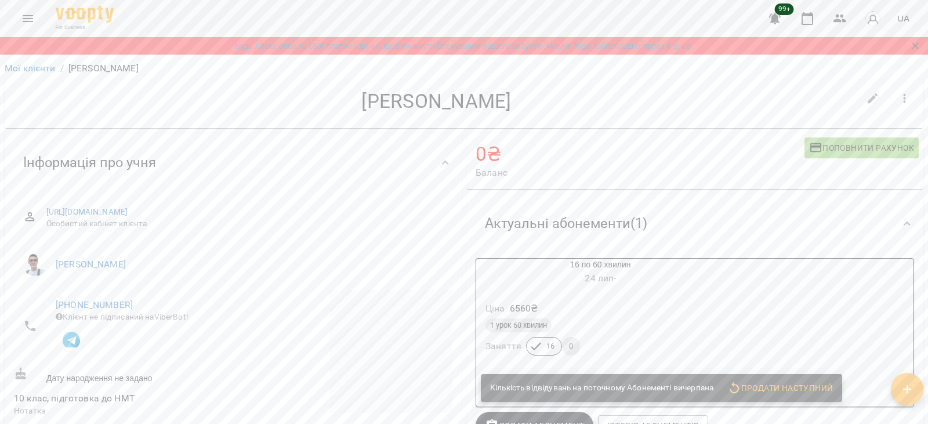
drag, startPoint x: 347, startPoint y: 100, endPoint x: 510, endPoint y: 100, distance: 163.0
click at [510, 100] on h4 "Софія Загурська" at bounding box center [436, 101] width 845 height 24
copy h4 "Софія Загурська"
click at [630, 280] on h6 "24 лип -" at bounding box center [600, 278] width 249 height 16
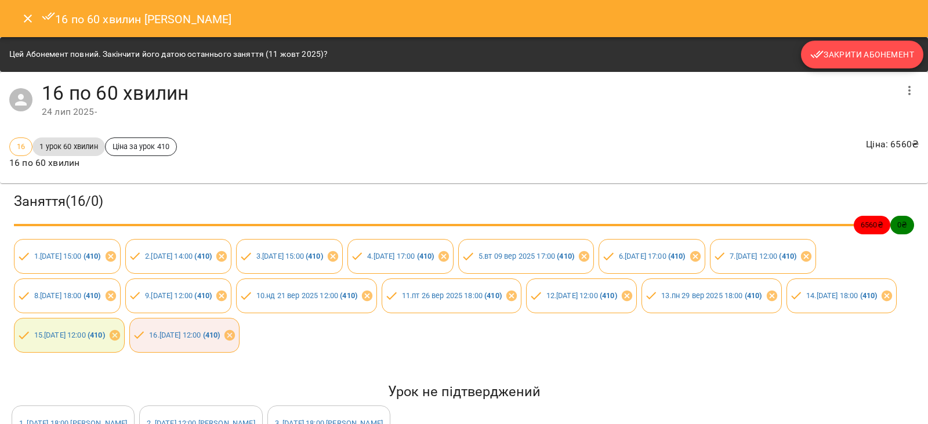
click at [854, 51] on span "Закрити Абонемент" at bounding box center [862, 55] width 104 height 14
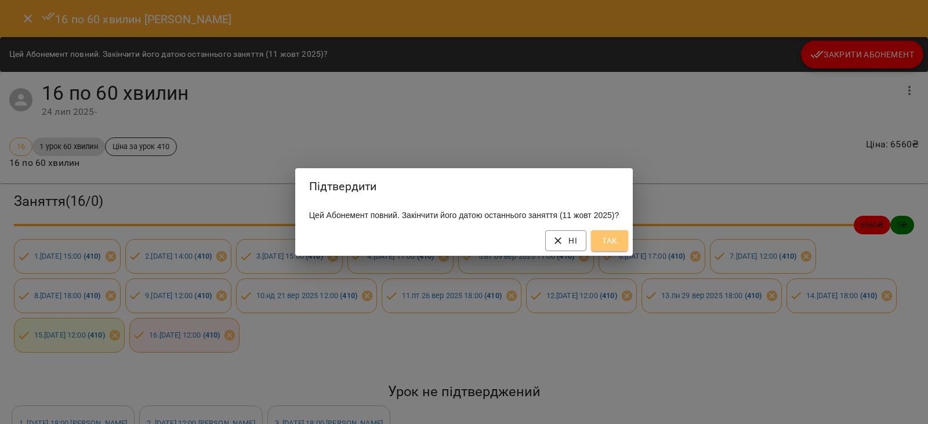
click at [604, 240] on button "Так" at bounding box center [609, 240] width 37 height 21
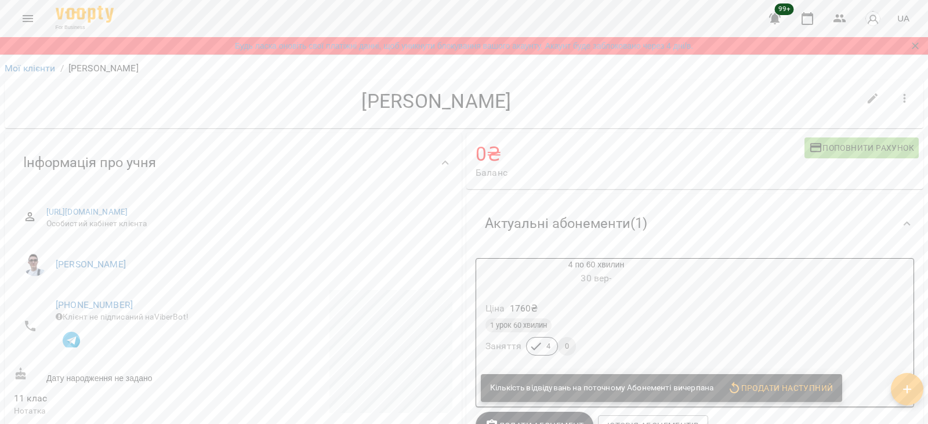
drag, startPoint x: 347, startPoint y: 99, endPoint x: 582, endPoint y: 100, distance: 235.5
click at [582, 100] on h4 "[PERSON_NAME]" at bounding box center [436, 101] width 845 height 24
copy h4 "[PERSON_NAME]"
drag, startPoint x: 540, startPoint y: 274, endPoint x: 585, endPoint y: 240, distance: 56.4
click at [540, 274] on h6 "[DATE] -" at bounding box center [596, 278] width 240 height 16
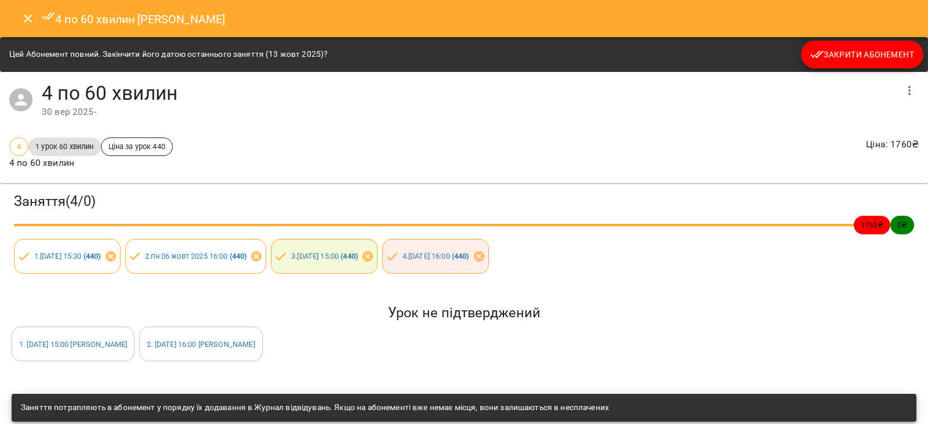
click at [856, 60] on span "Закрити Абонемент" at bounding box center [862, 55] width 104 height 14
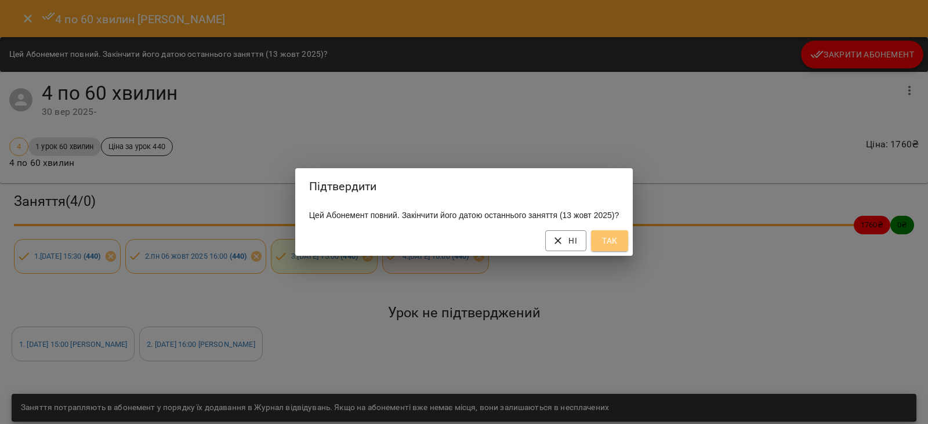
click at [605, 245] on button "Так" at bounding box center [609, 240] width 37 height 21
